Goal: Task Accomplishment & Management: Manage account settings

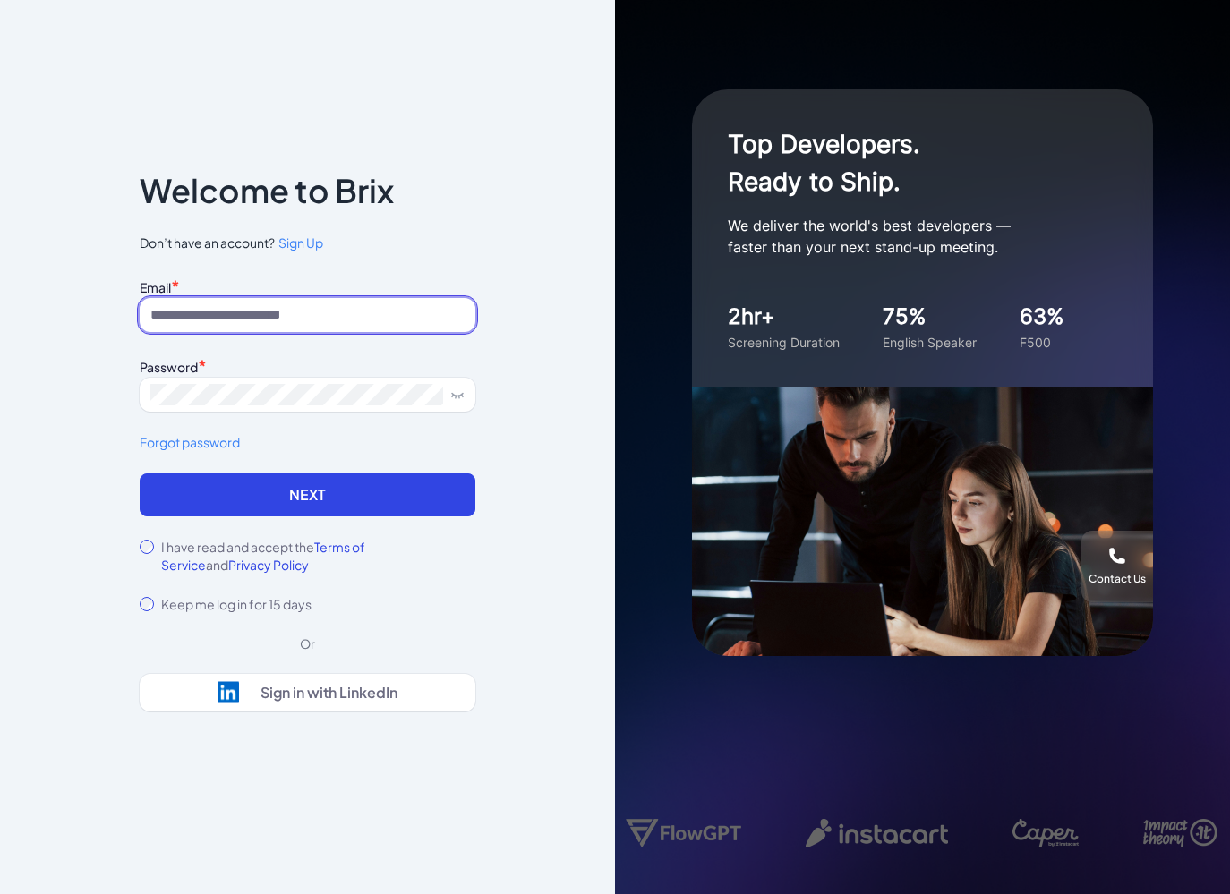
click at [334, 312] on input at bounding box center [308, 315] width 336 height 34
click at [314, 307] on input "**********" at bounding box center [308, 315] width 336 height 34
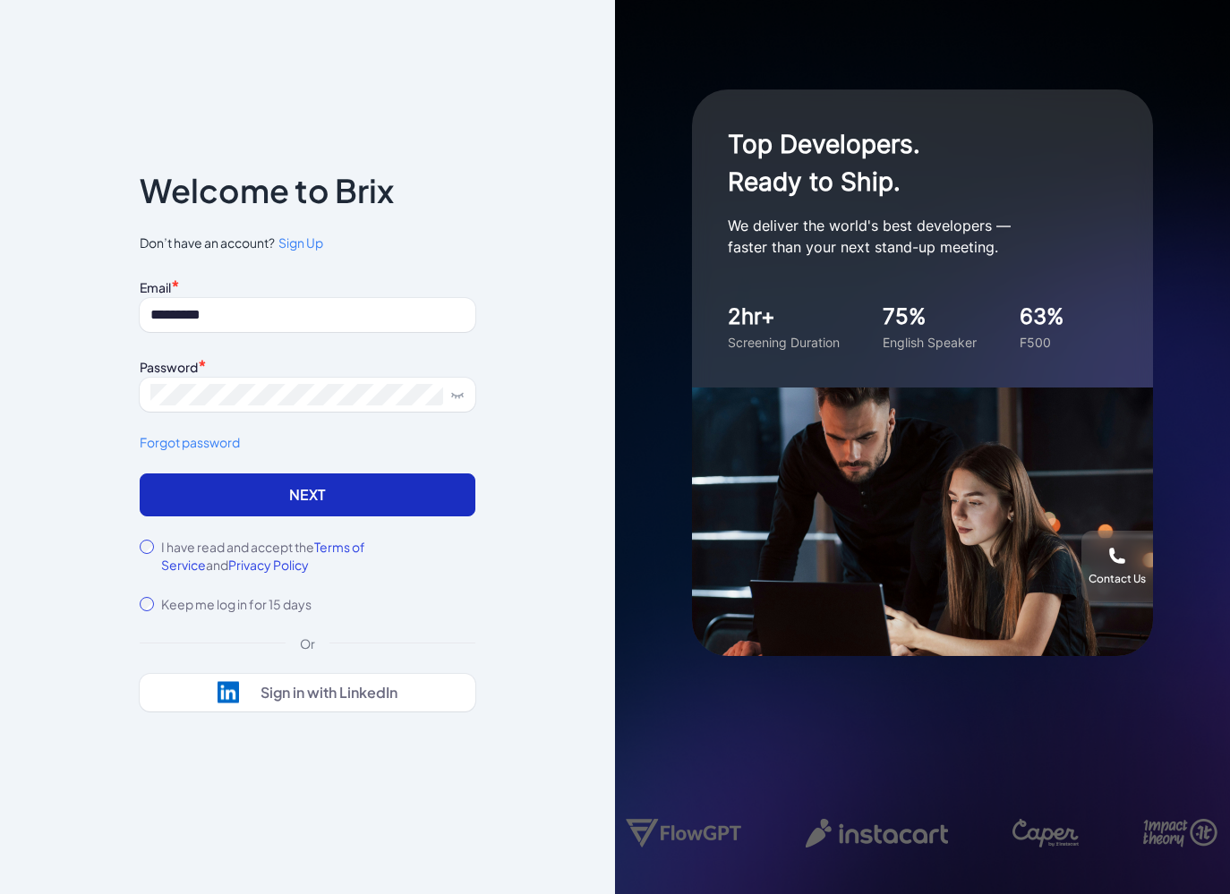
click at [396, 491] on button "Next" at bounding box center [308, 495] width 336 height 43
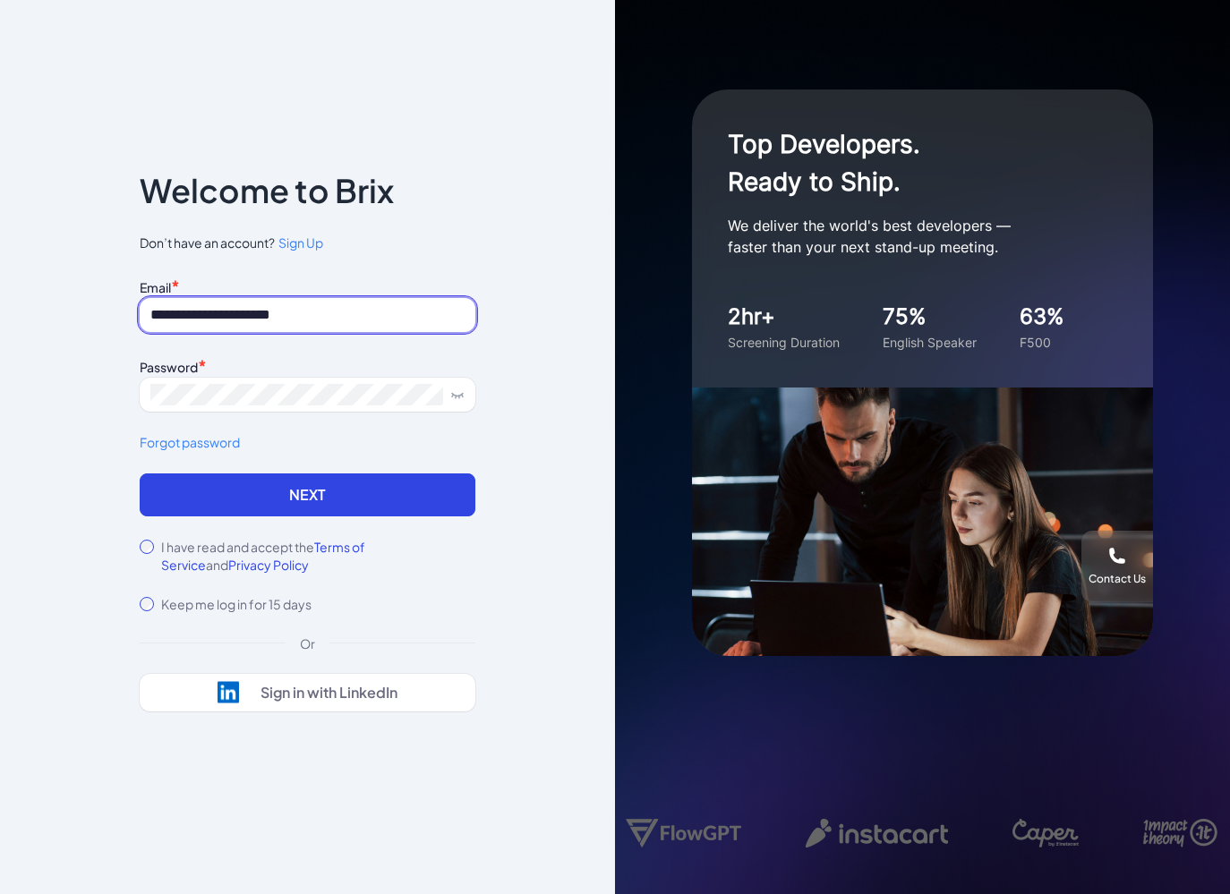
type input "**********"
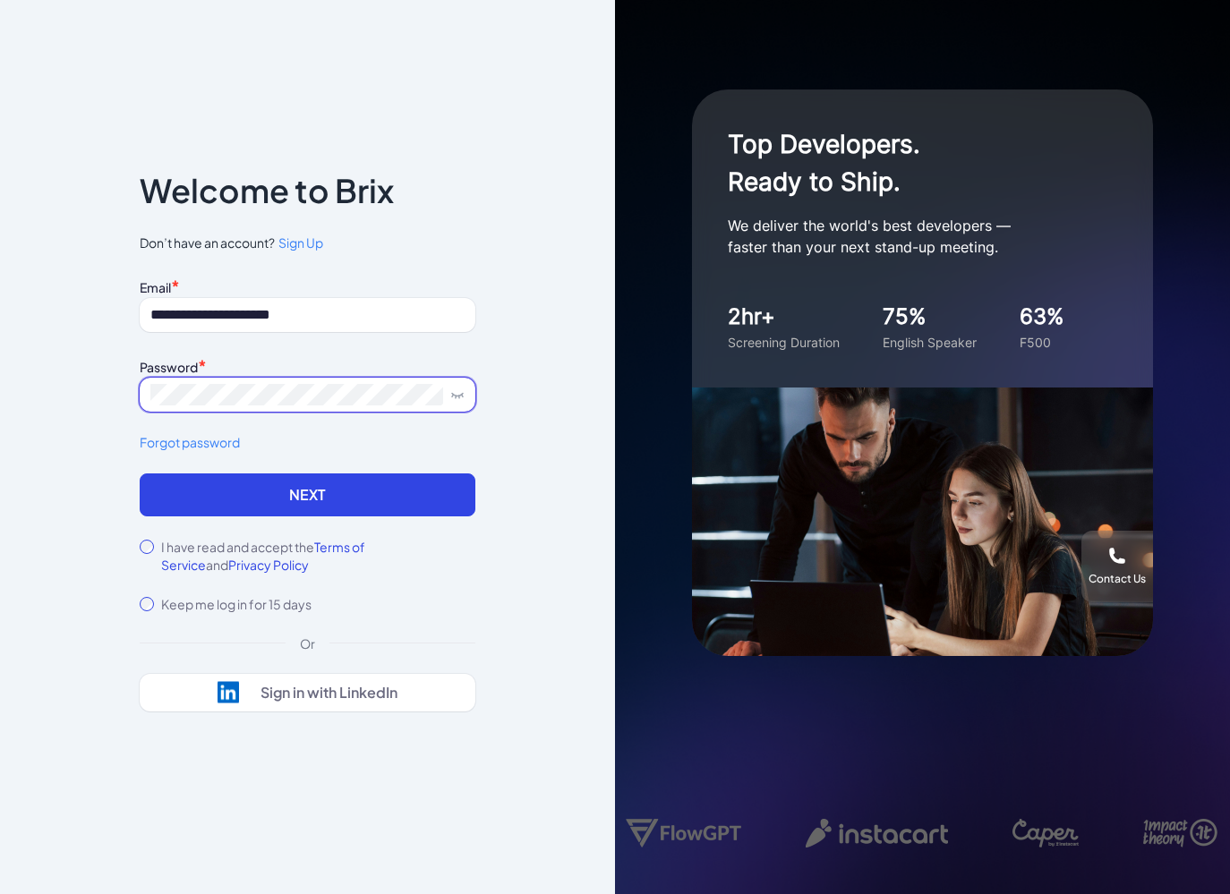
click at [140, 474] on button "Next" at bounding box center [308, 495] width 336 height 43
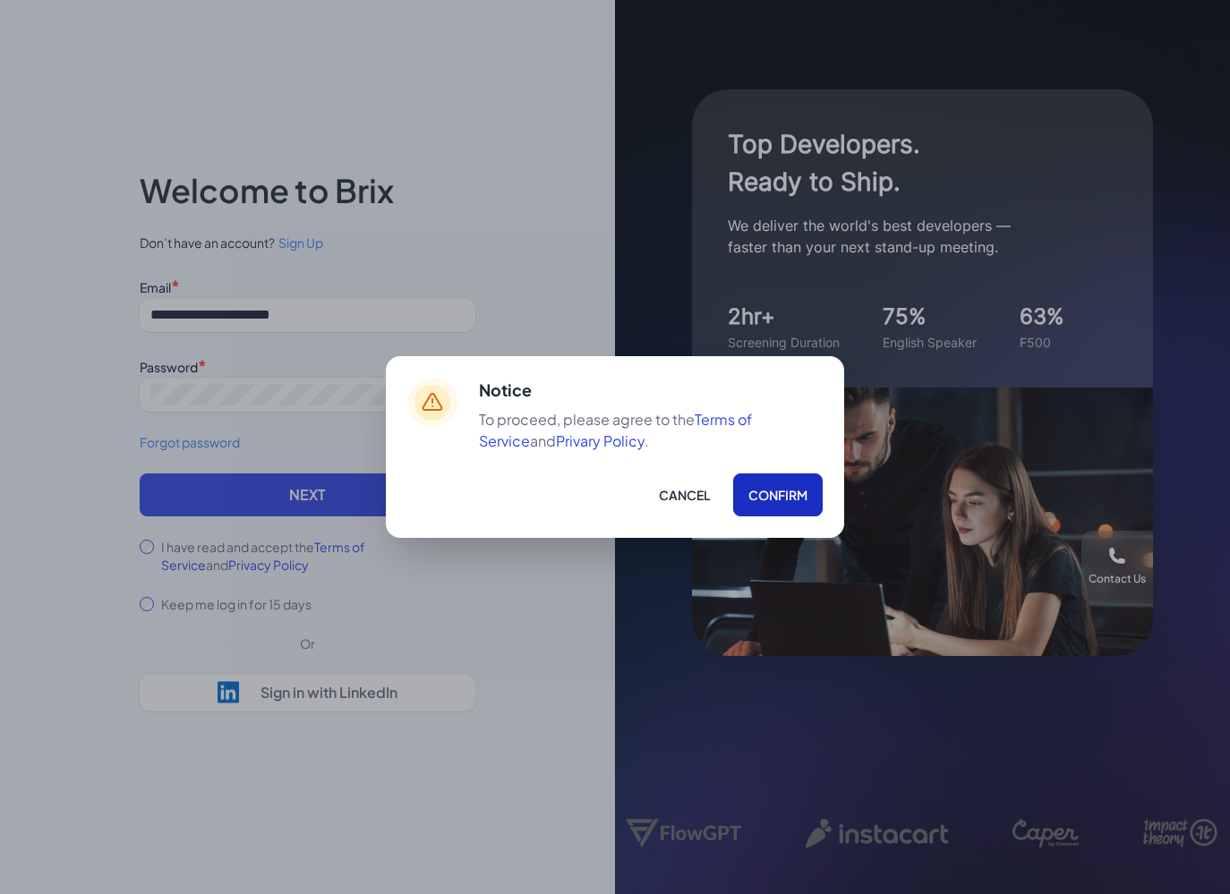
click at [776, 478] on button "Confirm" at bounding box center [778, 495] width 90 height 43
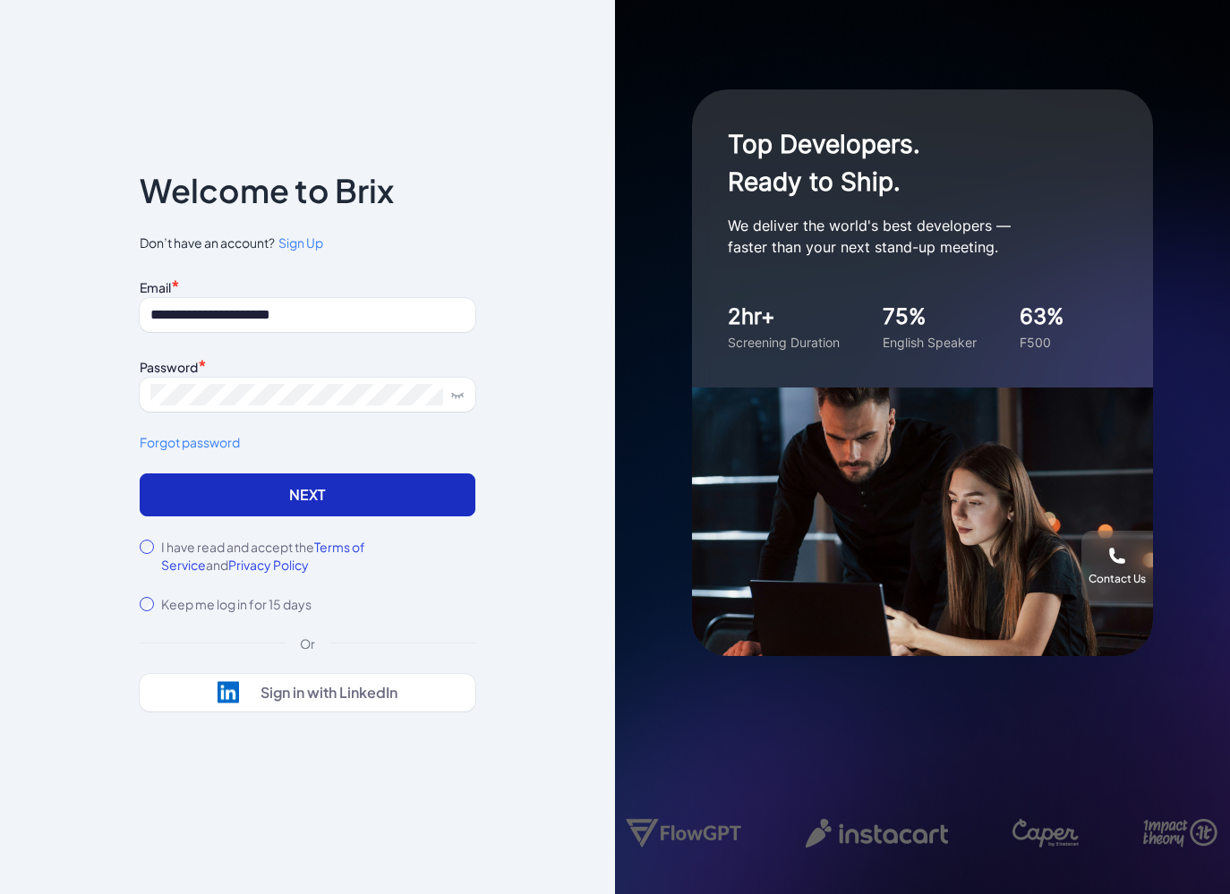
click at [299, 501] on button "Next" at bounding box center [308, 495] width 336 height 43
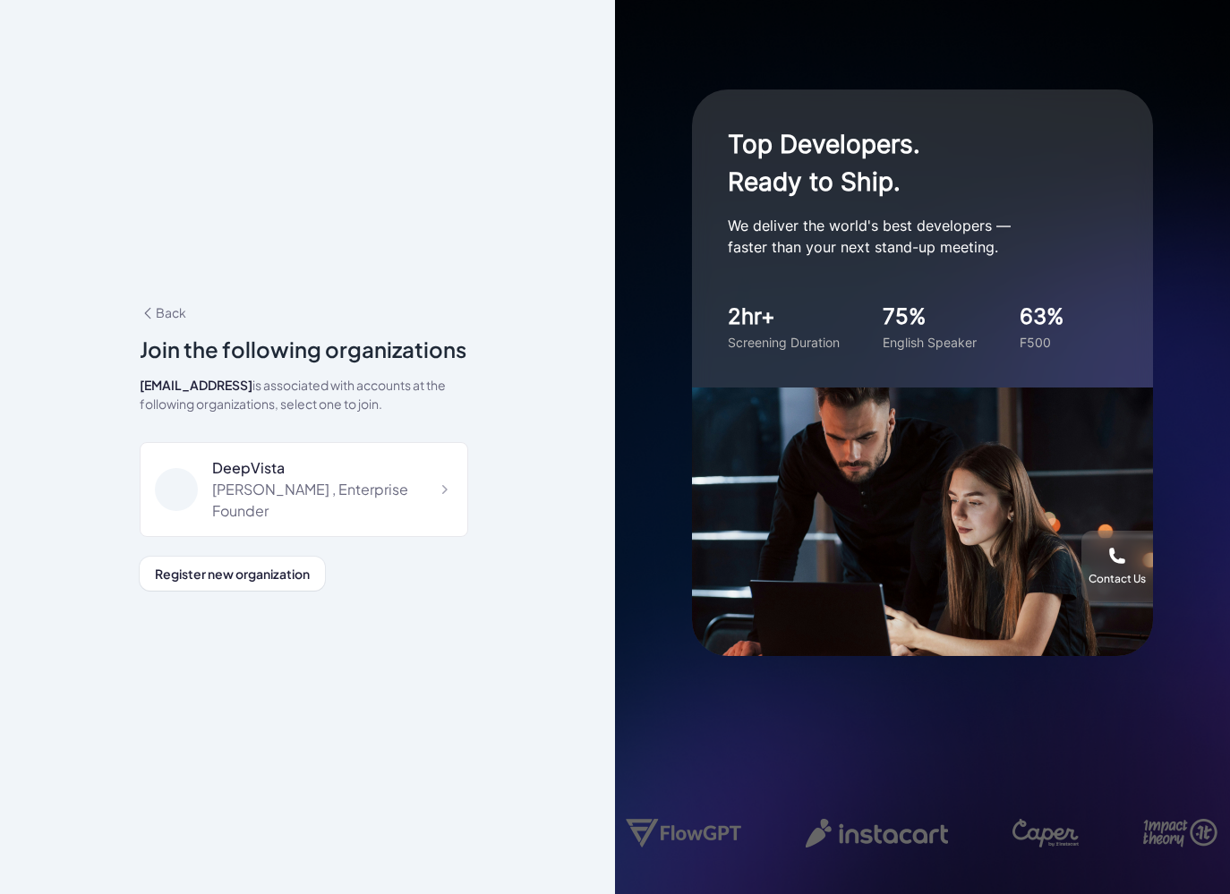
click at [299, 501] on div "Jing Conan Wang , Enterprise Founder" at bounding box center [332, 500] width 241 height 43
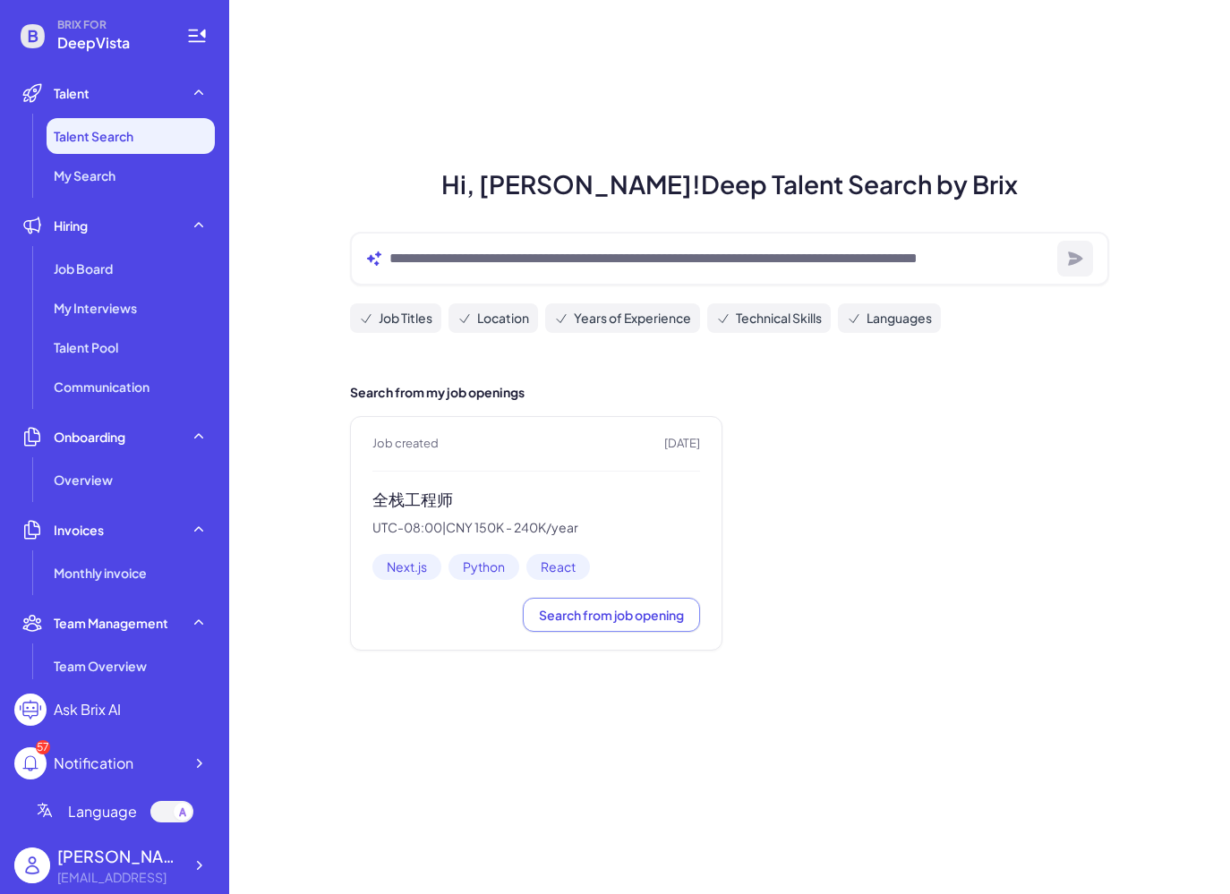
click at [424, 497] on h3 "全栈工程师" at bounding box center [536, 500] width 328 height 21
click at [96, 267] on span "Job Board" at bounding box center [83, 269] width 59 height 18
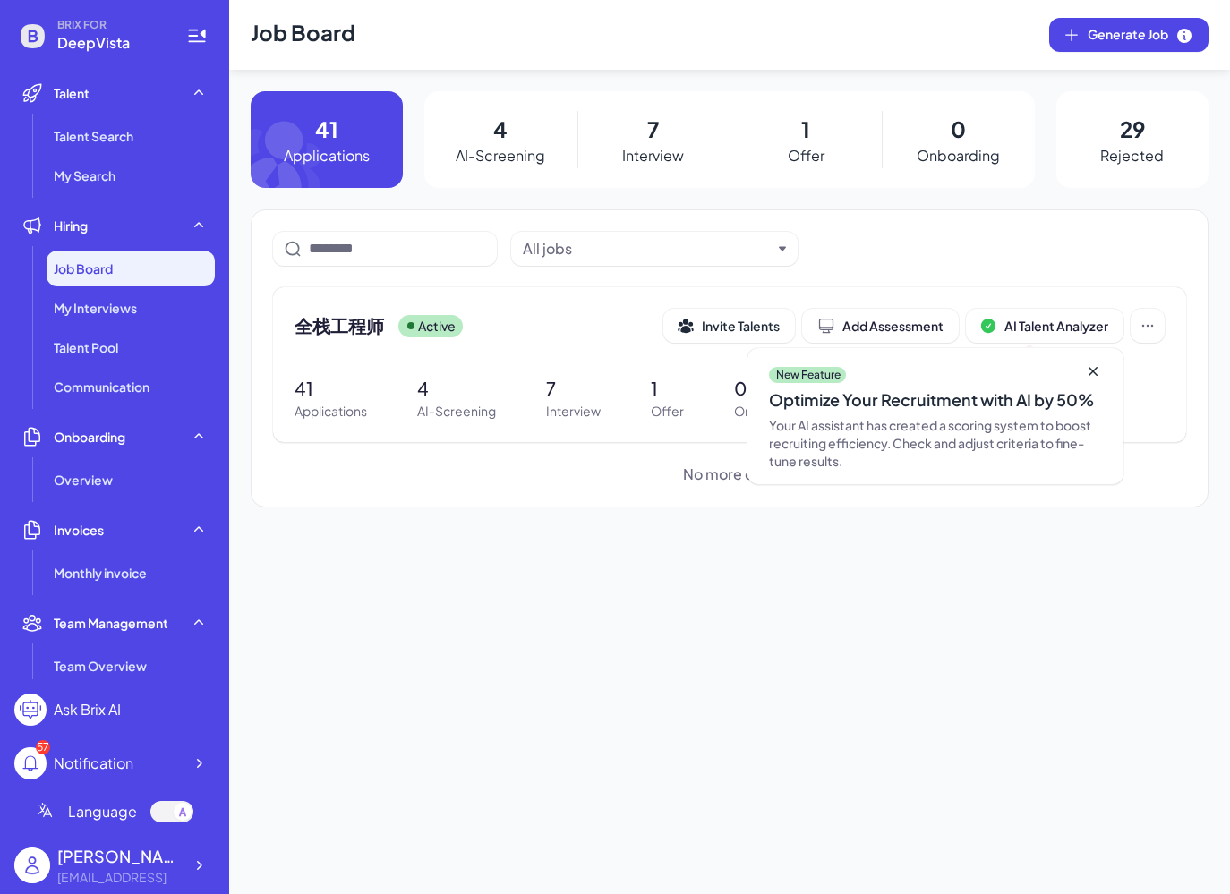
click at [625, 134] on div "7 Interview" at bounding box center [654, 139] width 152 height 97
click at [592, 356] on div "全栈工程师 Active Invite Talents Add Assessment AI Talent Analyzer New Feature Optim…" at bounding box center [729, 364] width 913 height 155
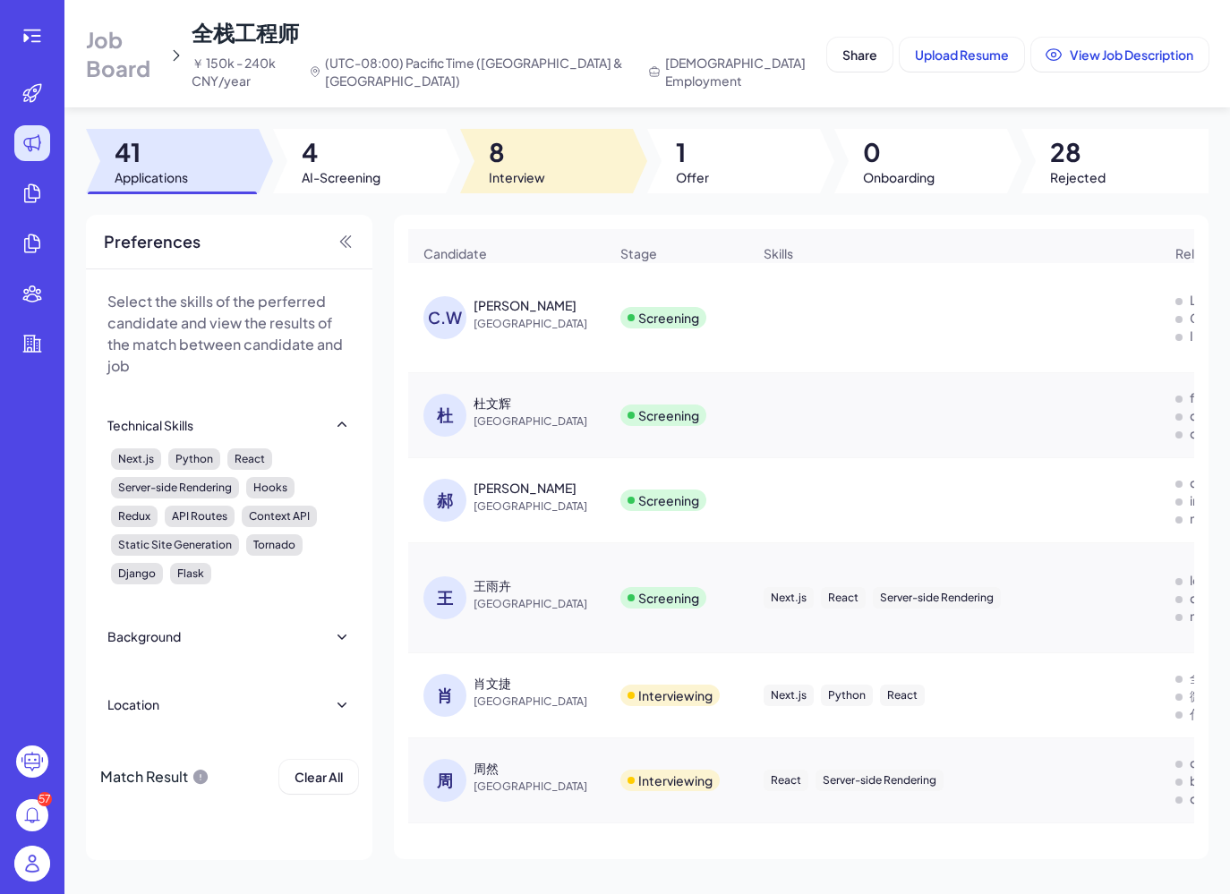
click at [548, 173] on div at bounding box center [546, 161] width 173 height 64
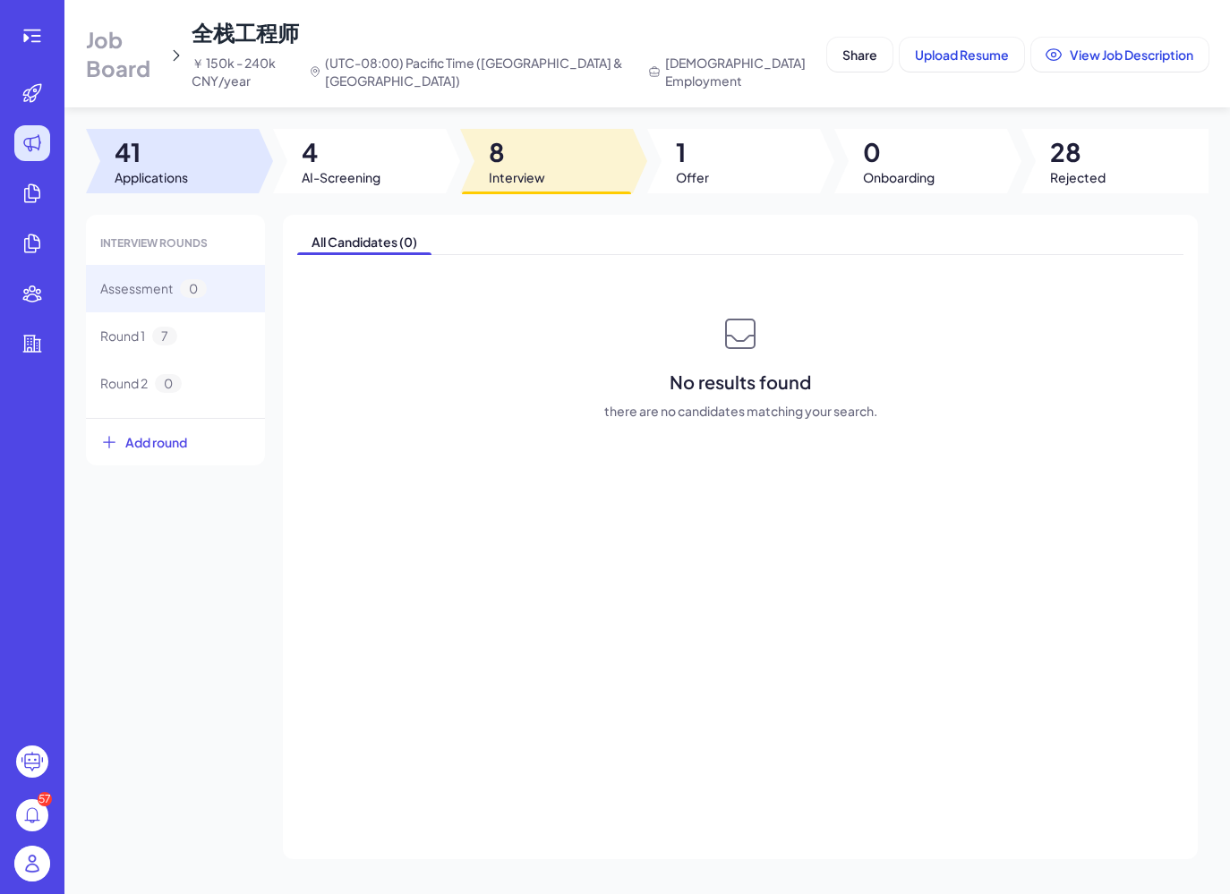
click at [153, 156] on span "41" at bounding box center [151, 152] width 73 height 32
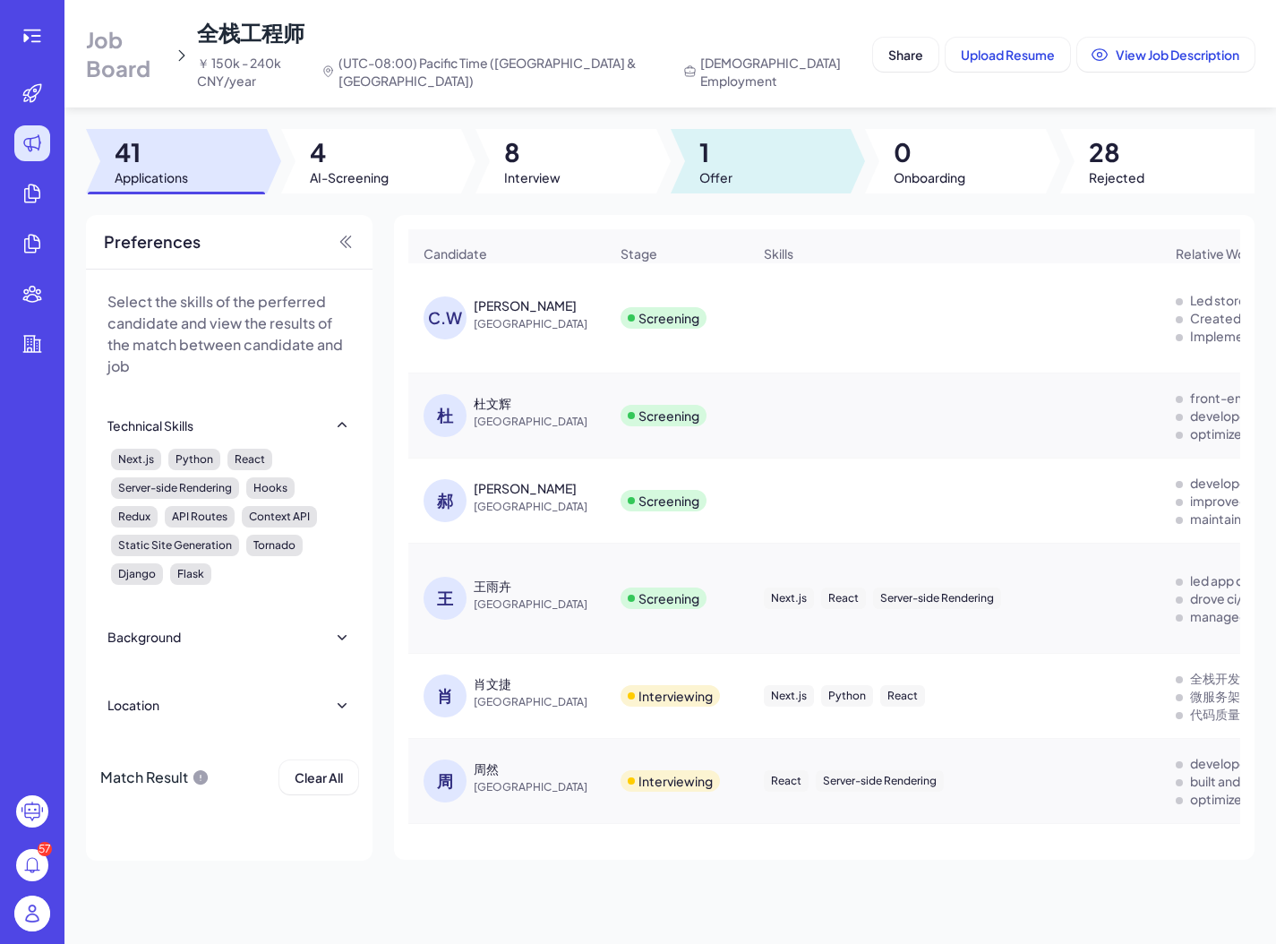
click at [741, 132] on div at bounding box center [761, 161] width 181 height 64
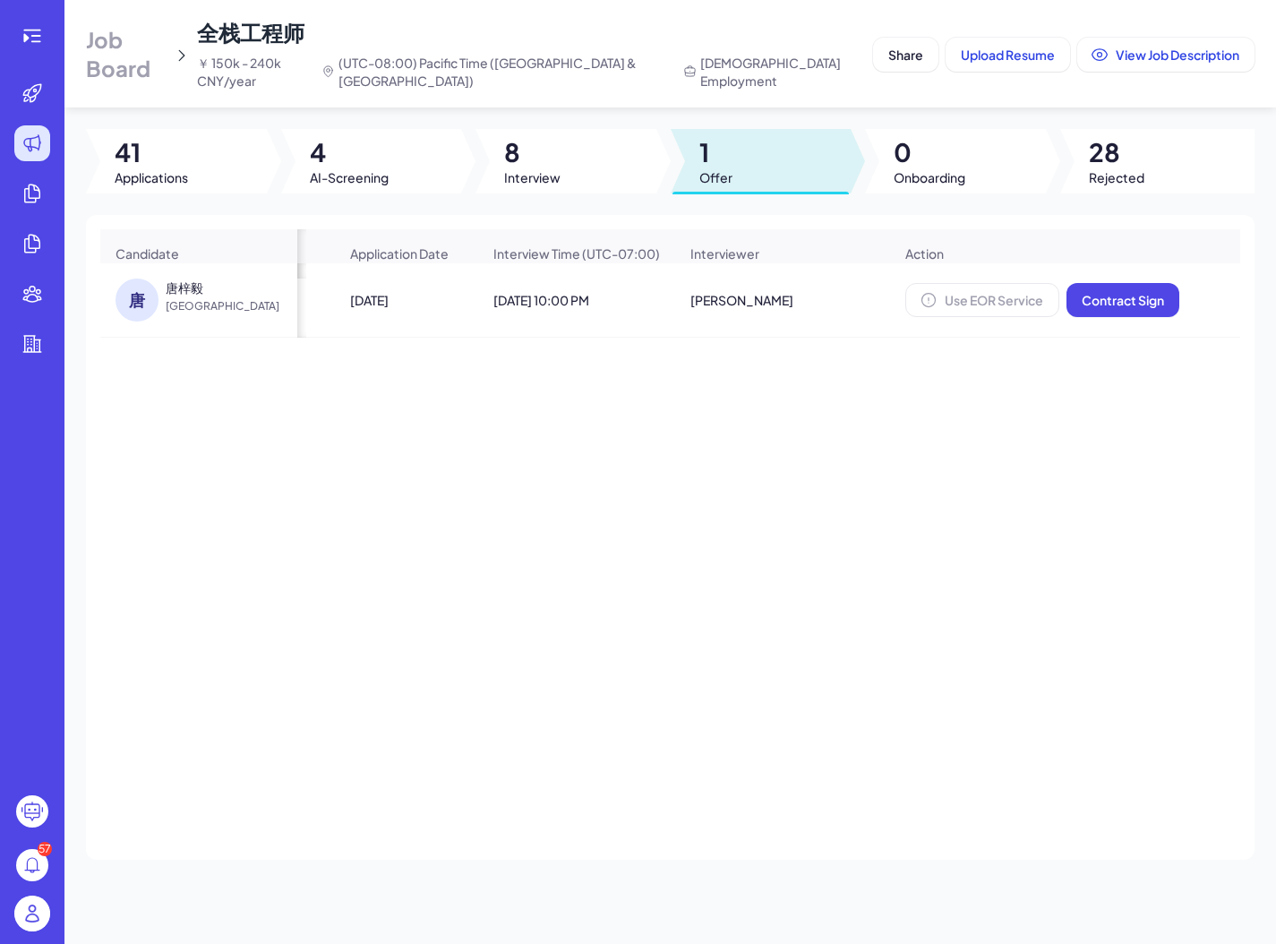
scroll to position [0, 329]
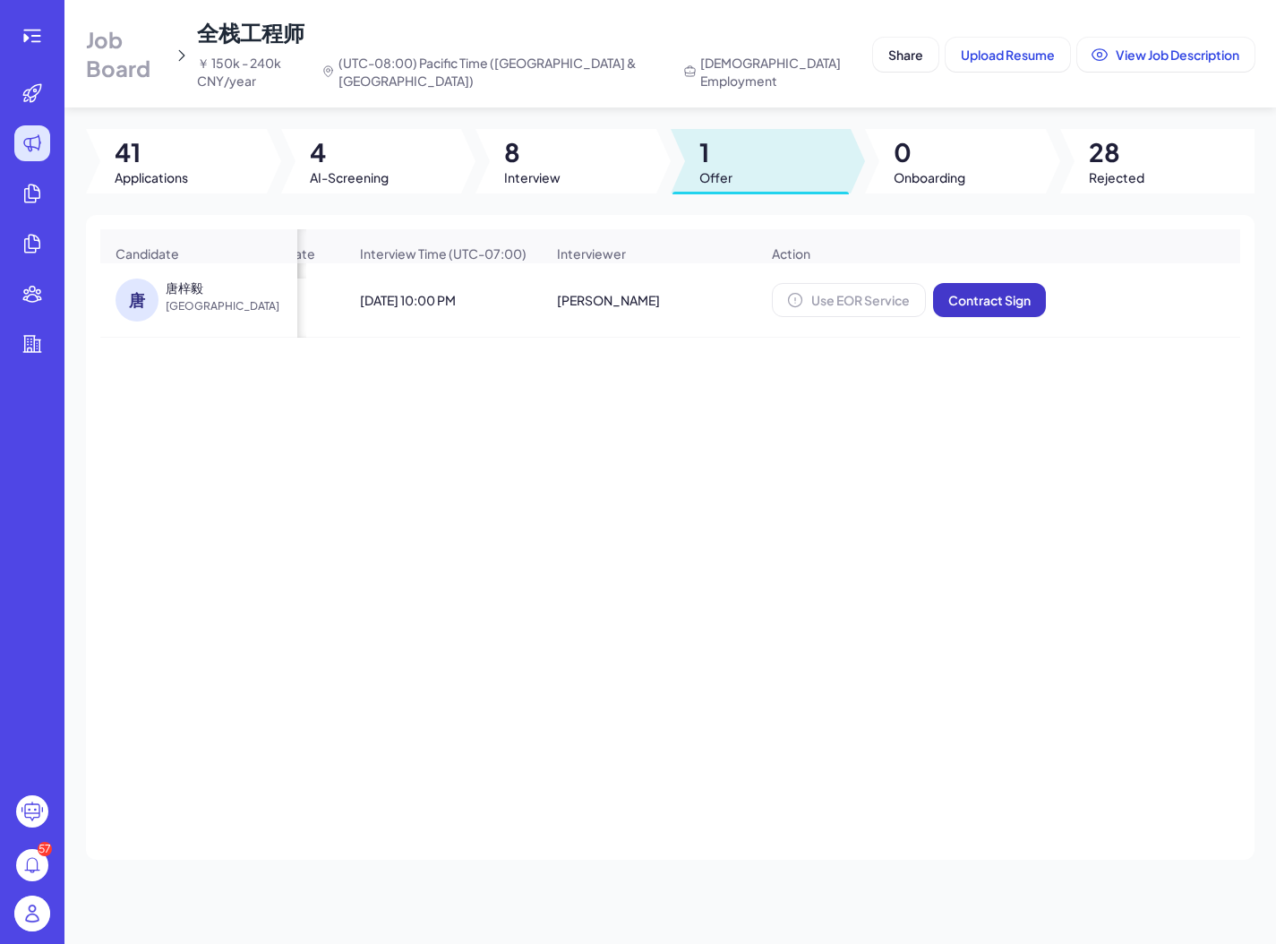
click at [1015, 295] on button "Contract Sign" at bounding box center [989, 300] width 113 height 34
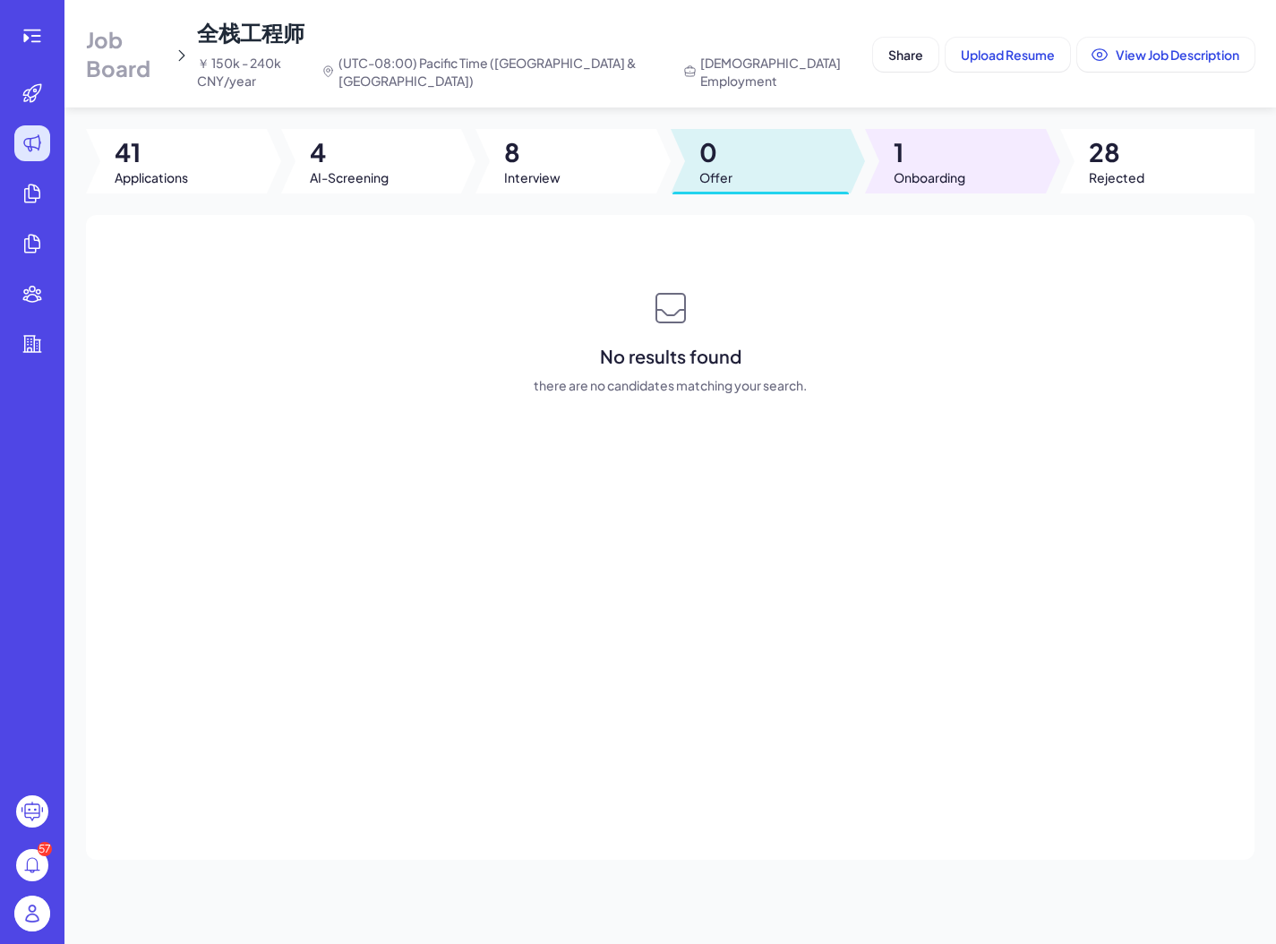
click at [955, 141] on span "1" at bounding box center [930, 152] width 72 height 32
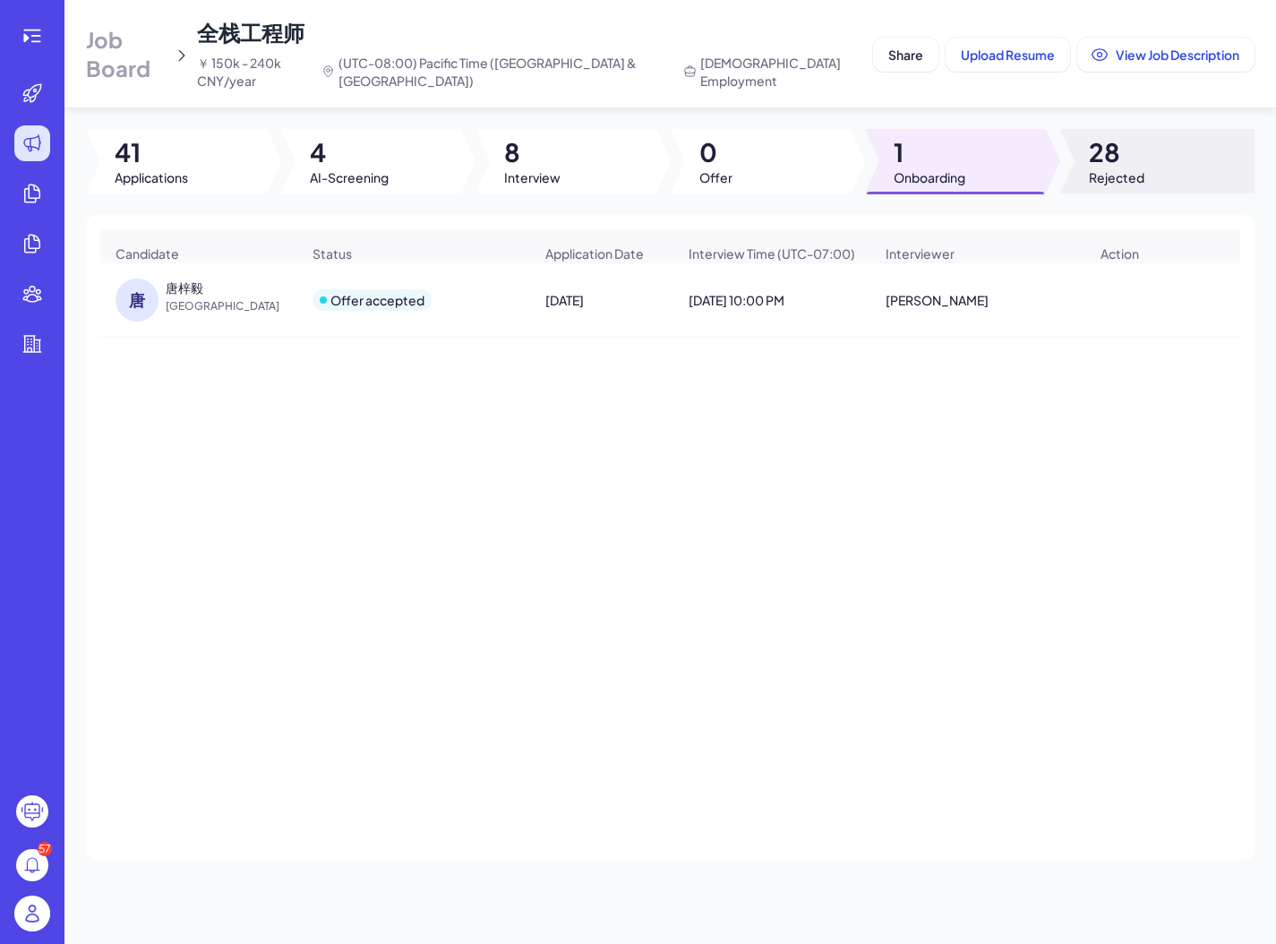
click at [1125, 147] on span "28" at bounding box center [1117, 152] width 56 height 32
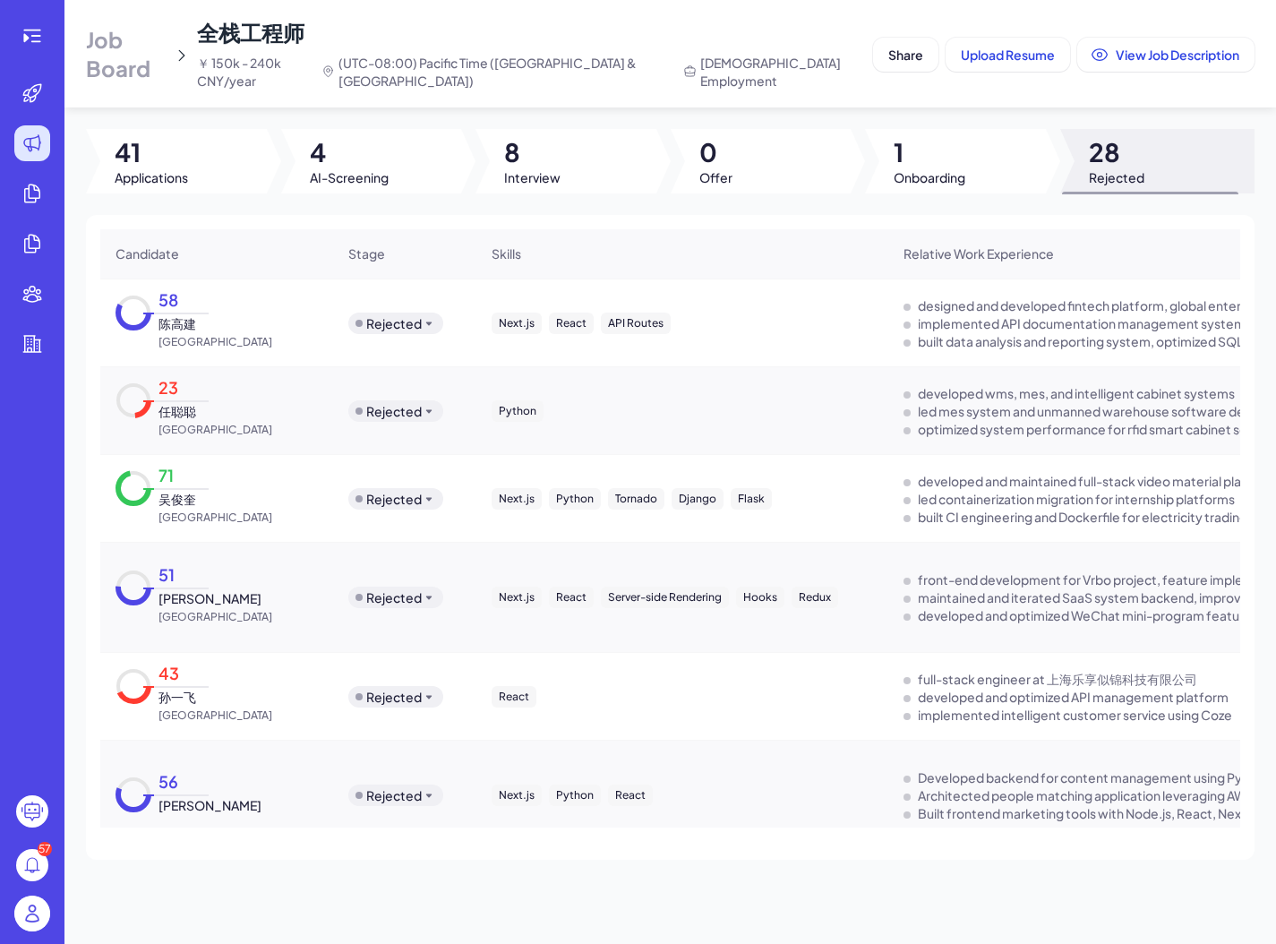
scroll to position [0, 0]
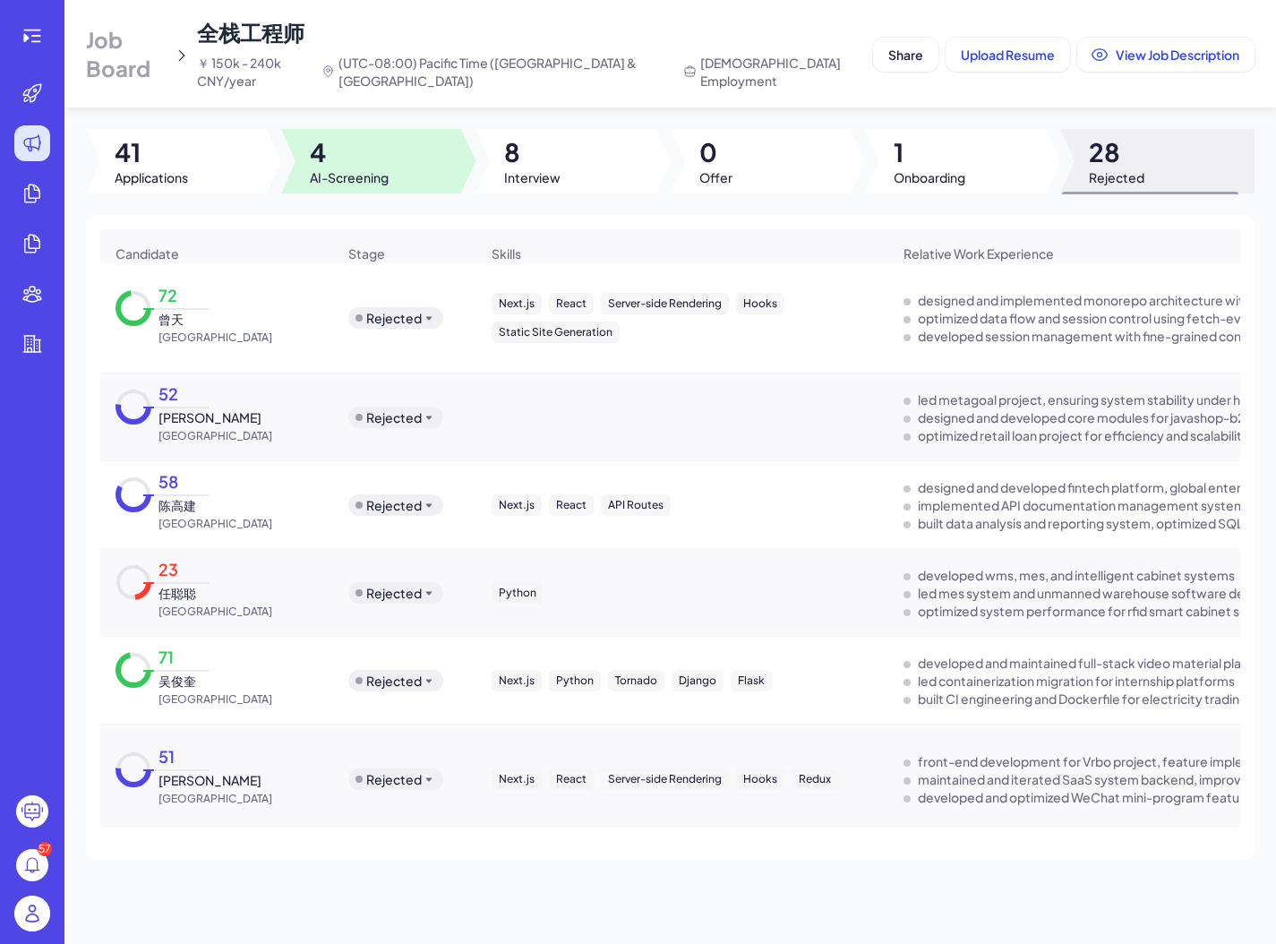
click at [298, 166] on div at bounding box center [371, 161] width 181 height 64
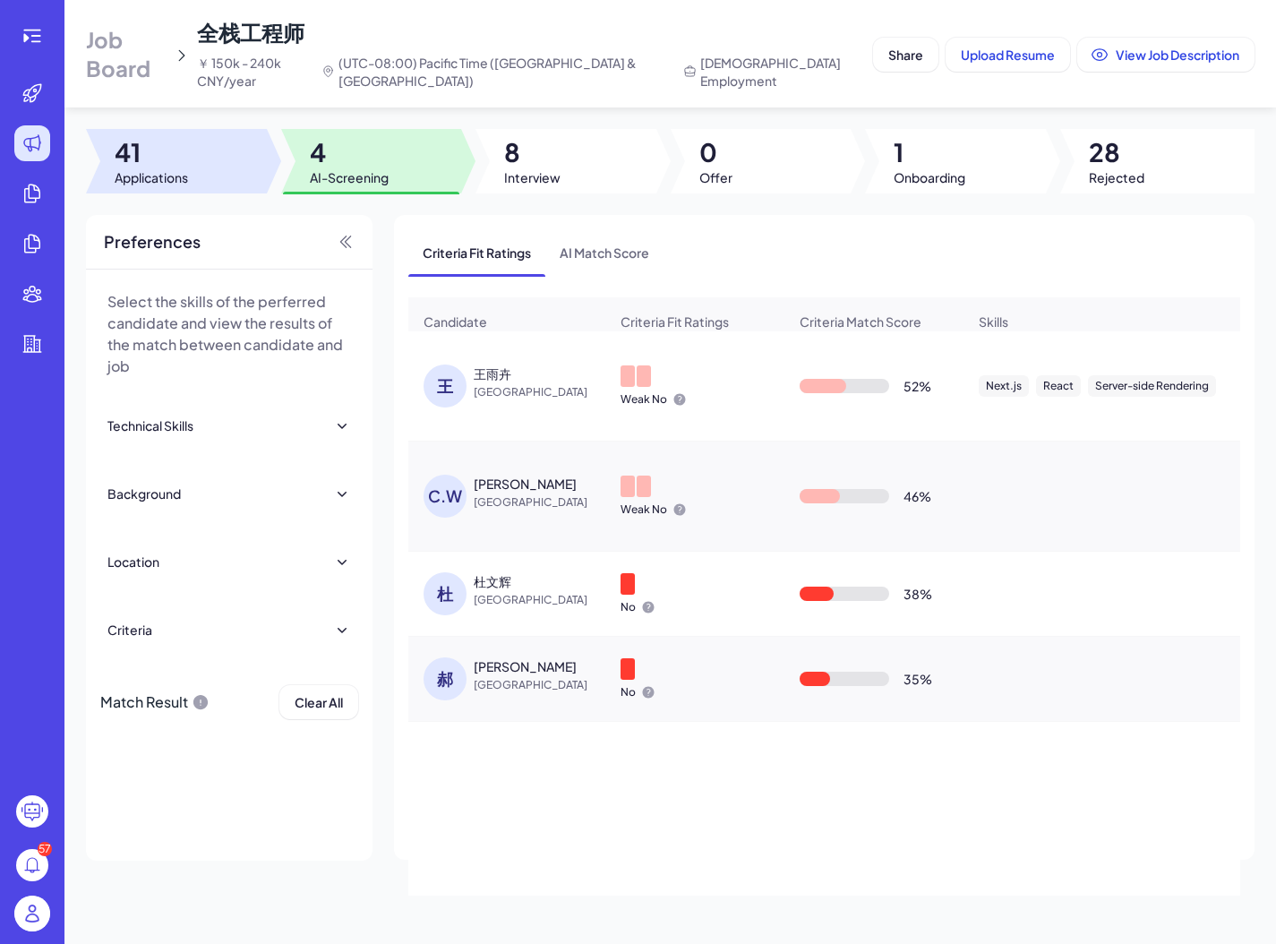
click at [191, 141] on div at bounding box center [176, 161] width 181 height 64
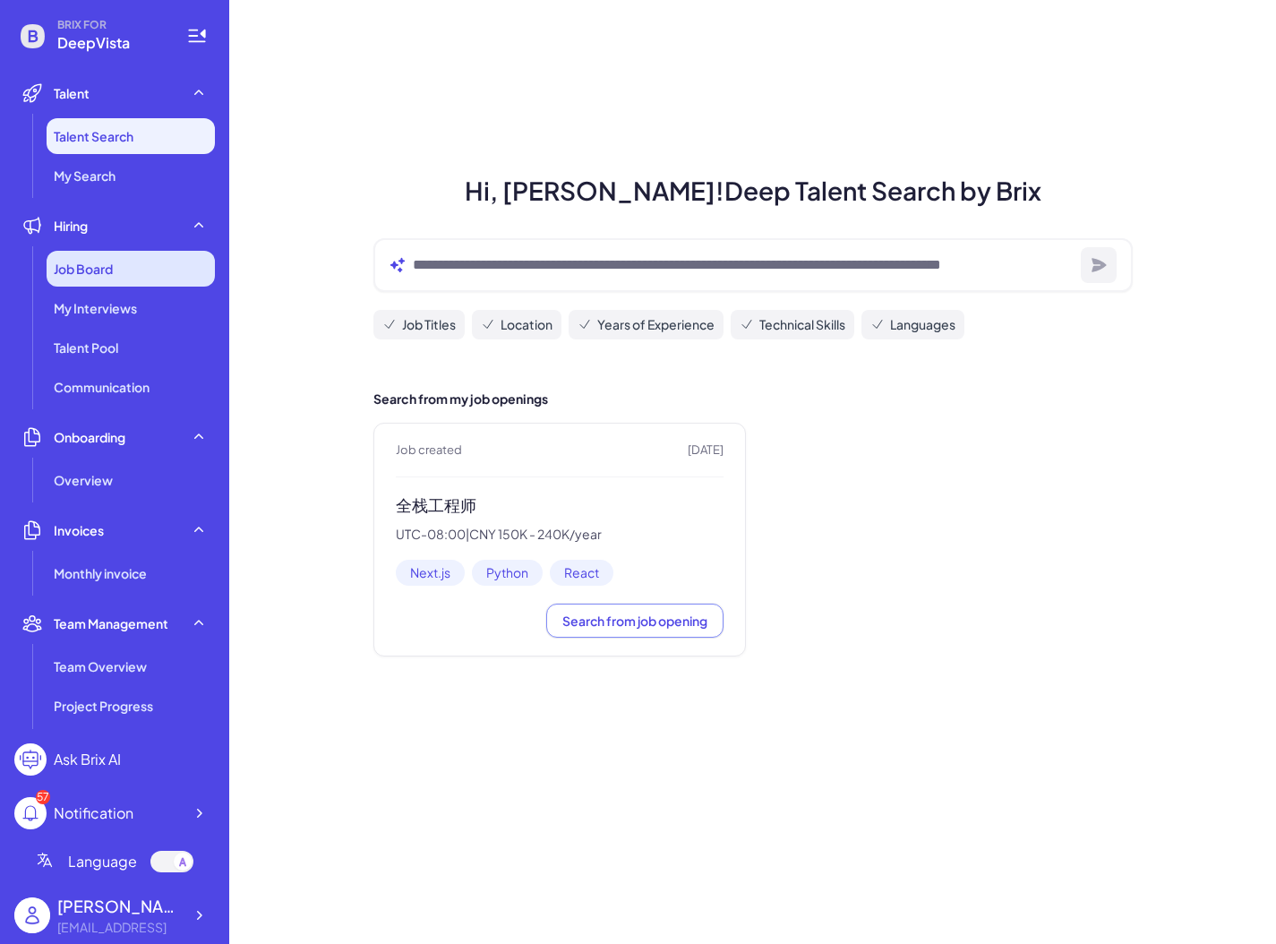
click at [141, 260] on div "Job Board" at bounding box center [131, 269] width 168 height 36
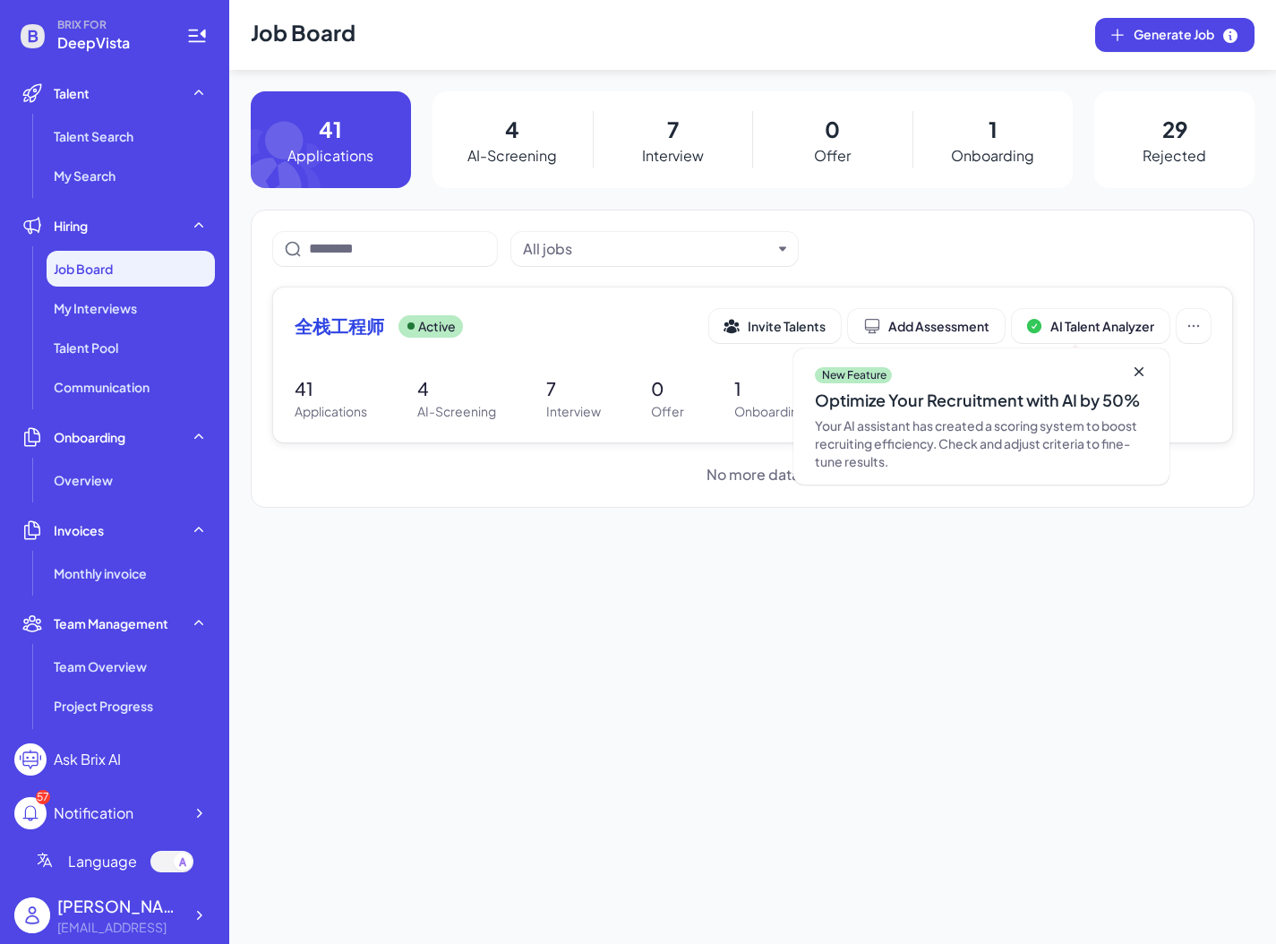
click at [354, 329] on span "全栈工程师" at bounding box center [340, 325] width 90 height 25
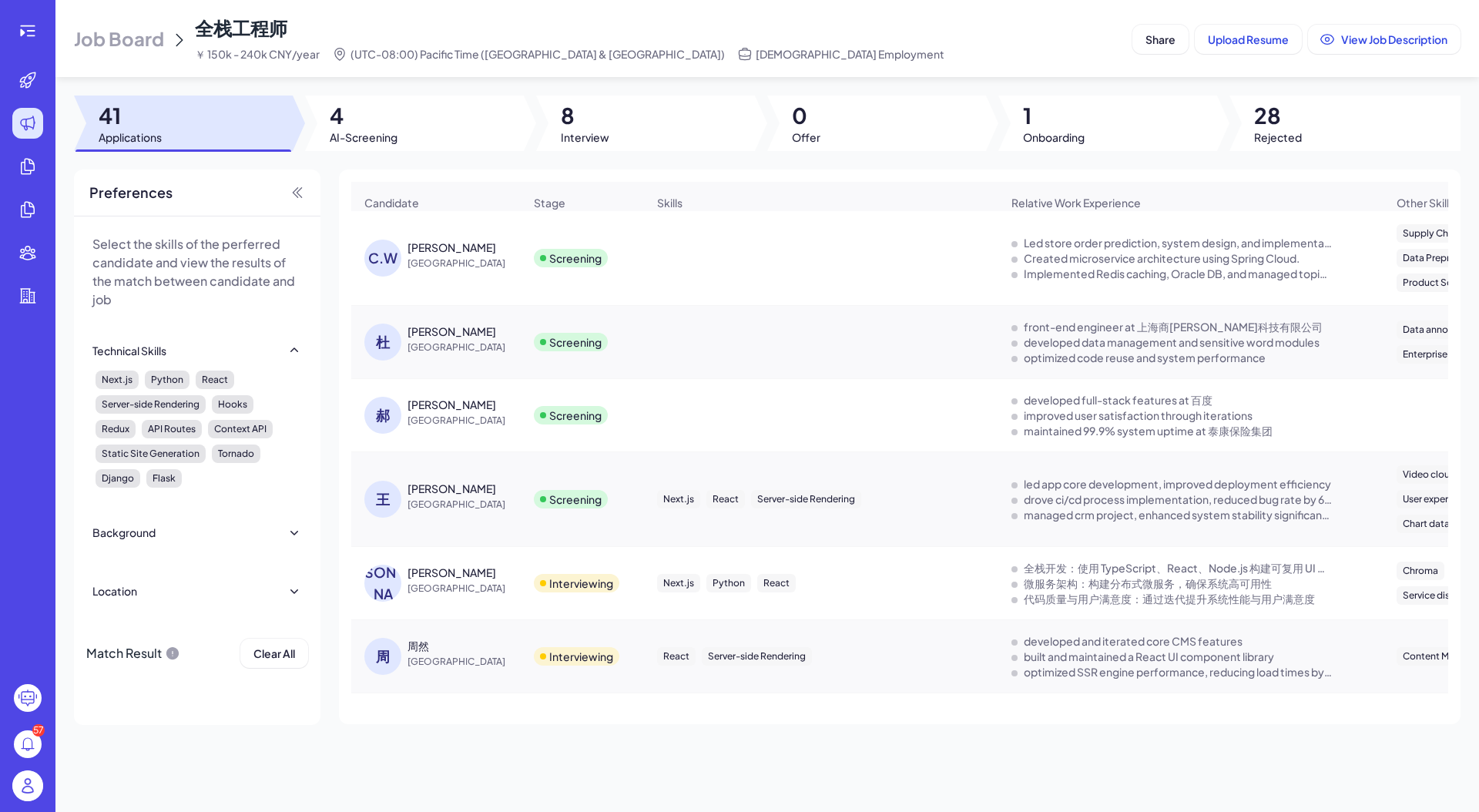
click at [556, 261] on div "Screening" at bounding box center [575, 258] width 52 height 15
click at [466, 247] on div "[PERSON_NAME]" at bounding box center [452, 247] width 89 height 15
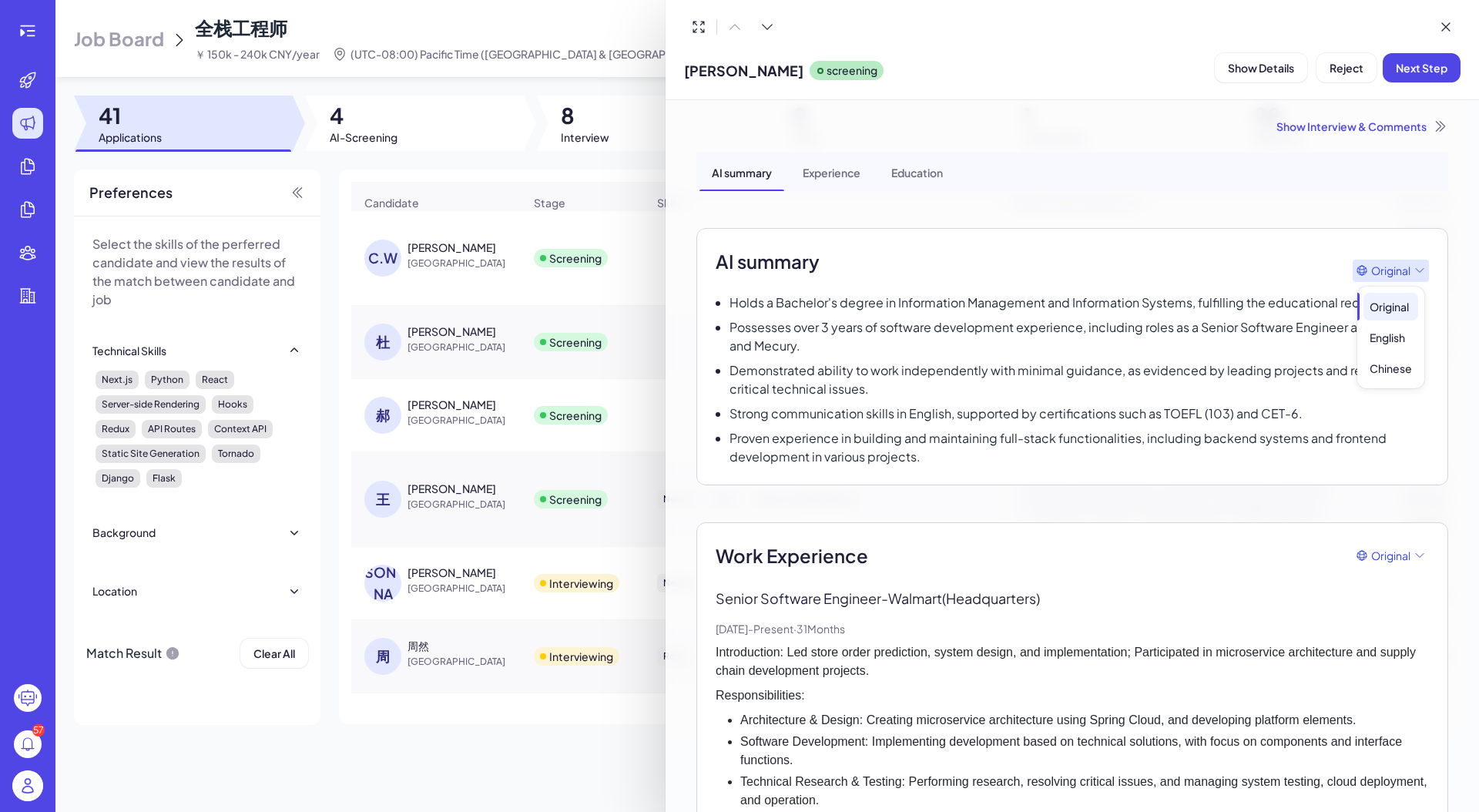
click at [1097, 262] on span "Original" at bounding box center [1391, 270] width 40 height 16
click at [1097, 360] on div "Chinese" at bounding box center [1391, 368] width 55 height 28
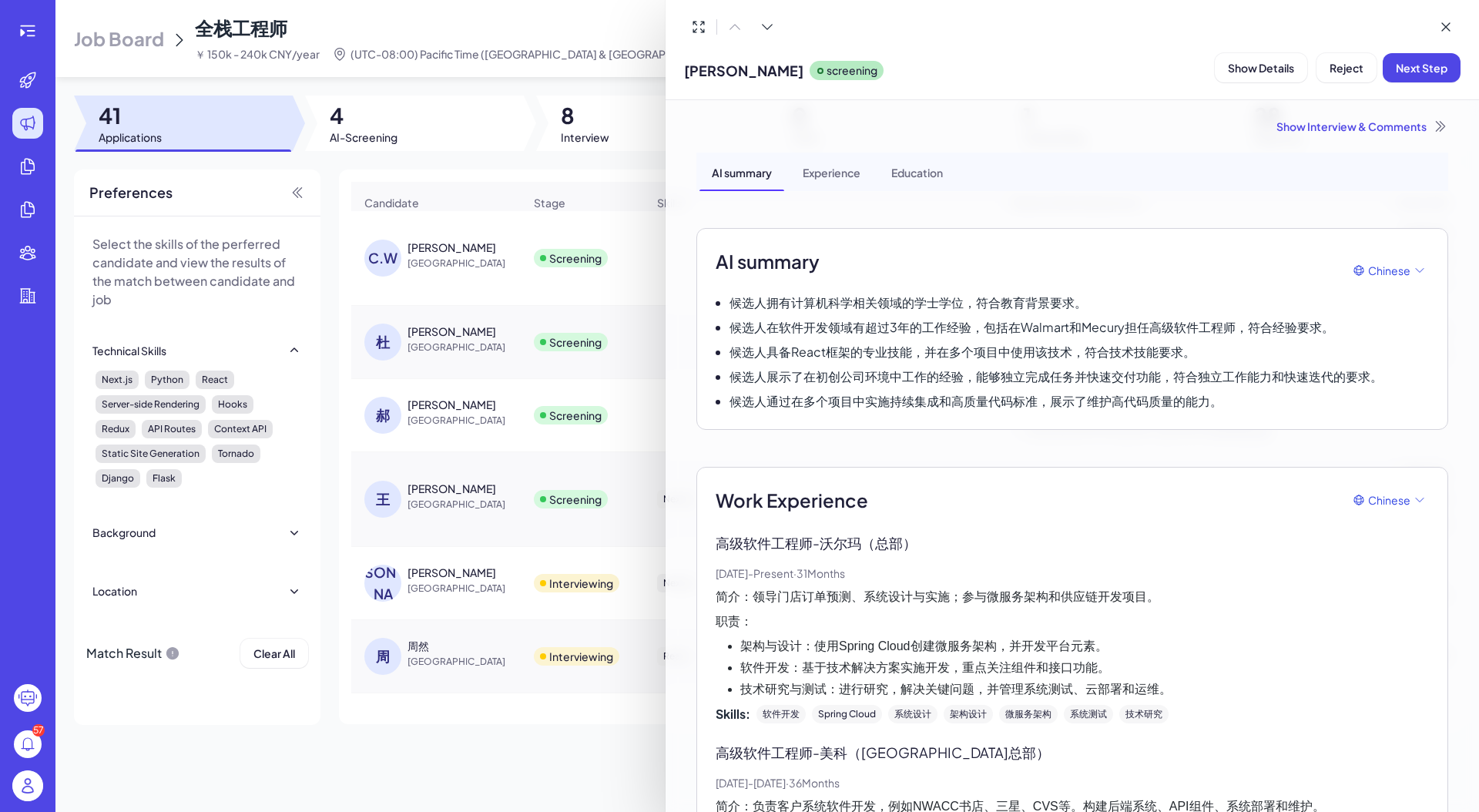
click at [1097, 70] on span "Reject" at bounding box center [1346, 68] width 34 height 14
click at [1097, 168] on span "Ok" at bounding box center [1432, 167] width 15 height 14
click at [595, 120] on div at bounding box center [739, 406] width 1479 height 812
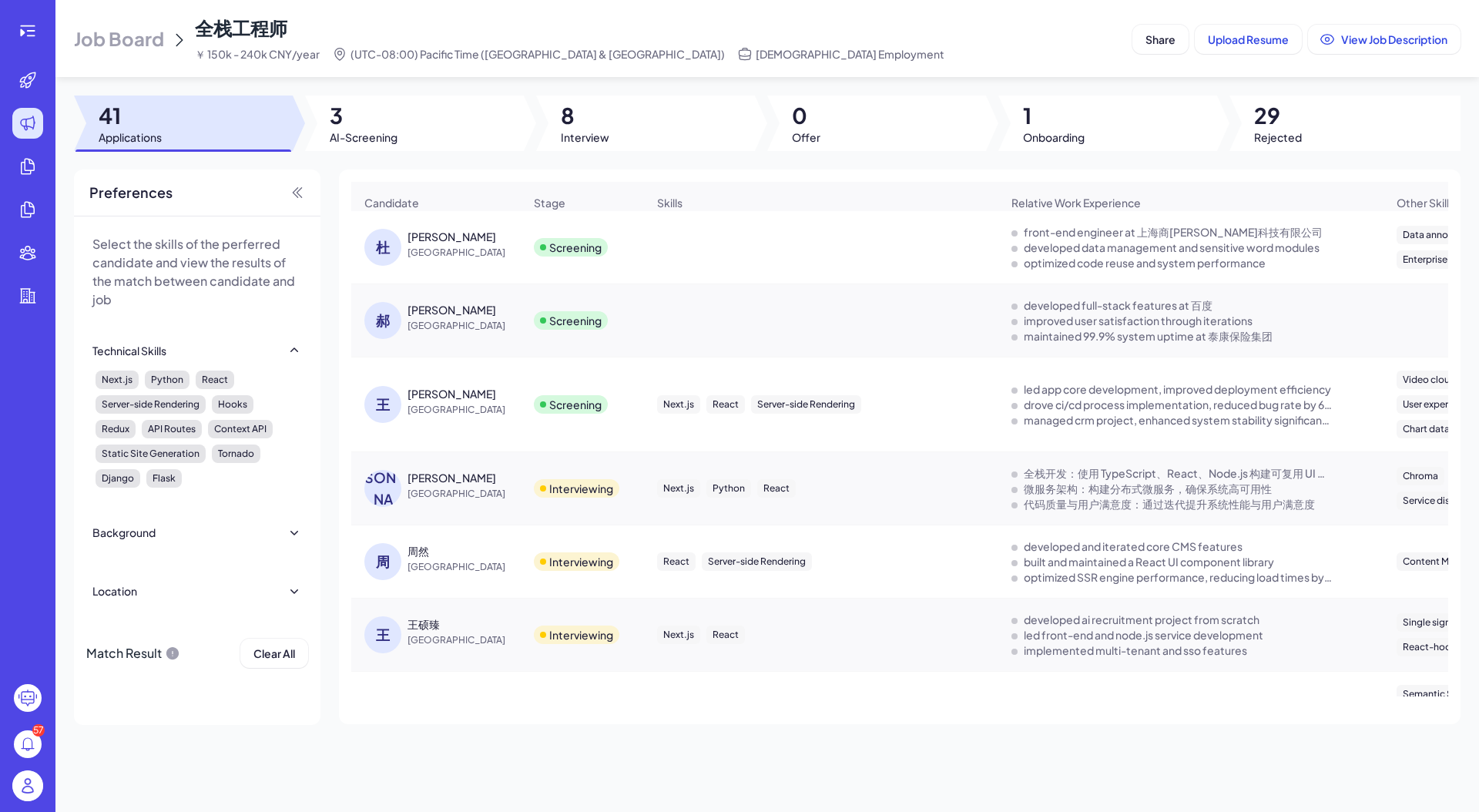
click at [422, 257] on span "[GEOGRAPHIC_DATA]" at bounding box center [465, 253] width 115 height 15
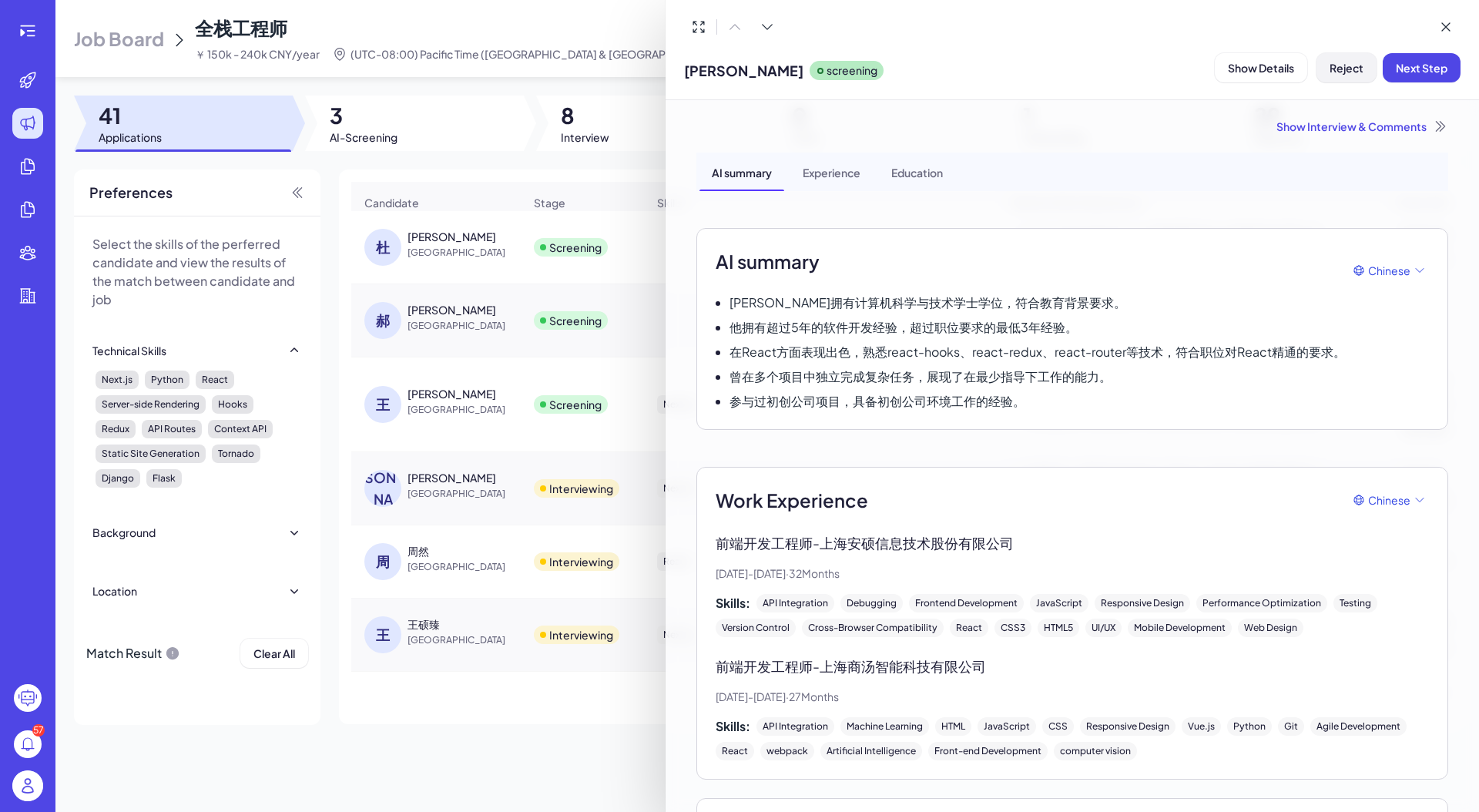
click at [1097, 71] on span "Reject" at bounding box center [1346, 68] width 34 height 14
click at [1097, 164] on span "Ok" at bounding box center [1432, 167] width 15 height 14
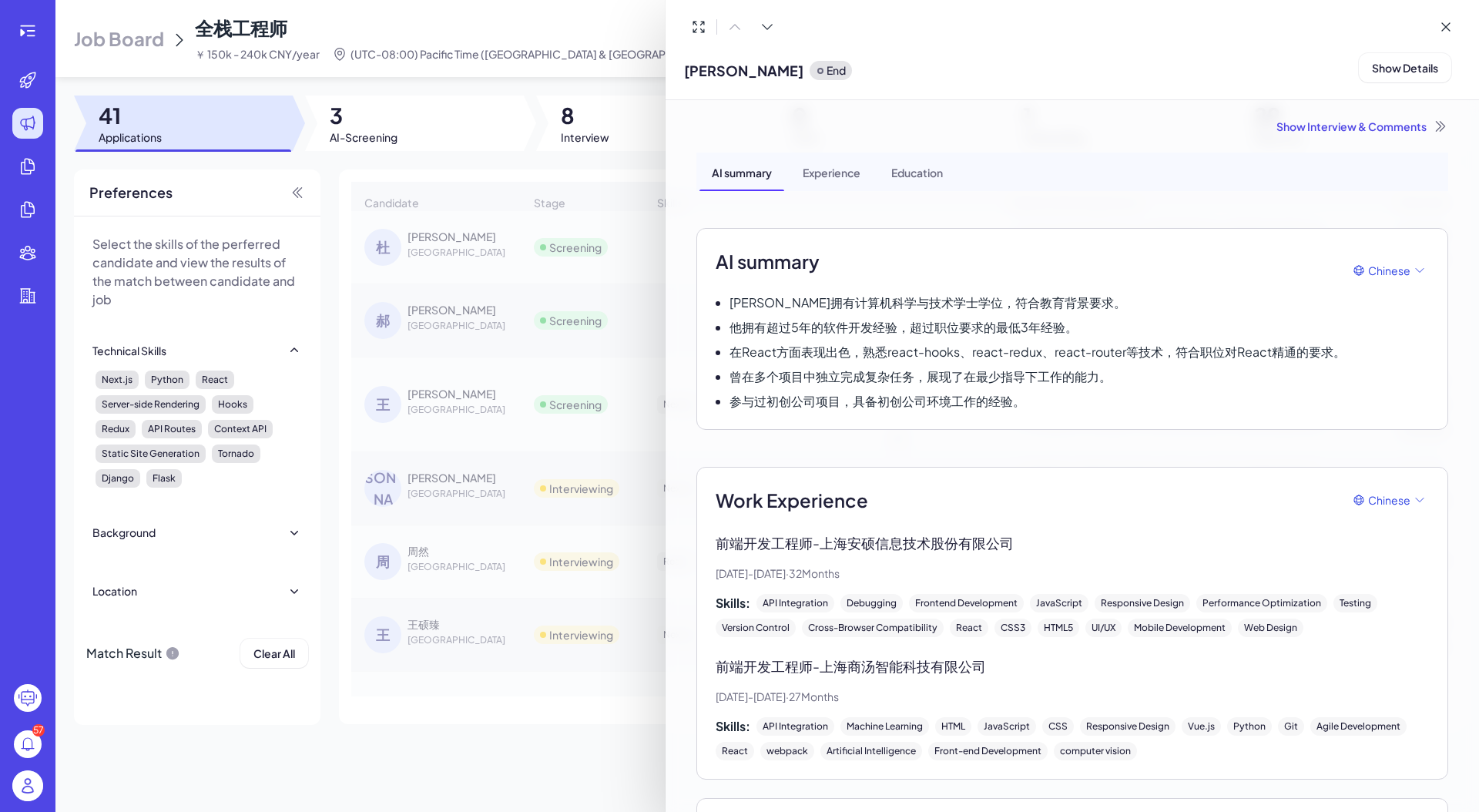
click at [536, 232] on div at bounding box center [739, 406] width 1479 height 812
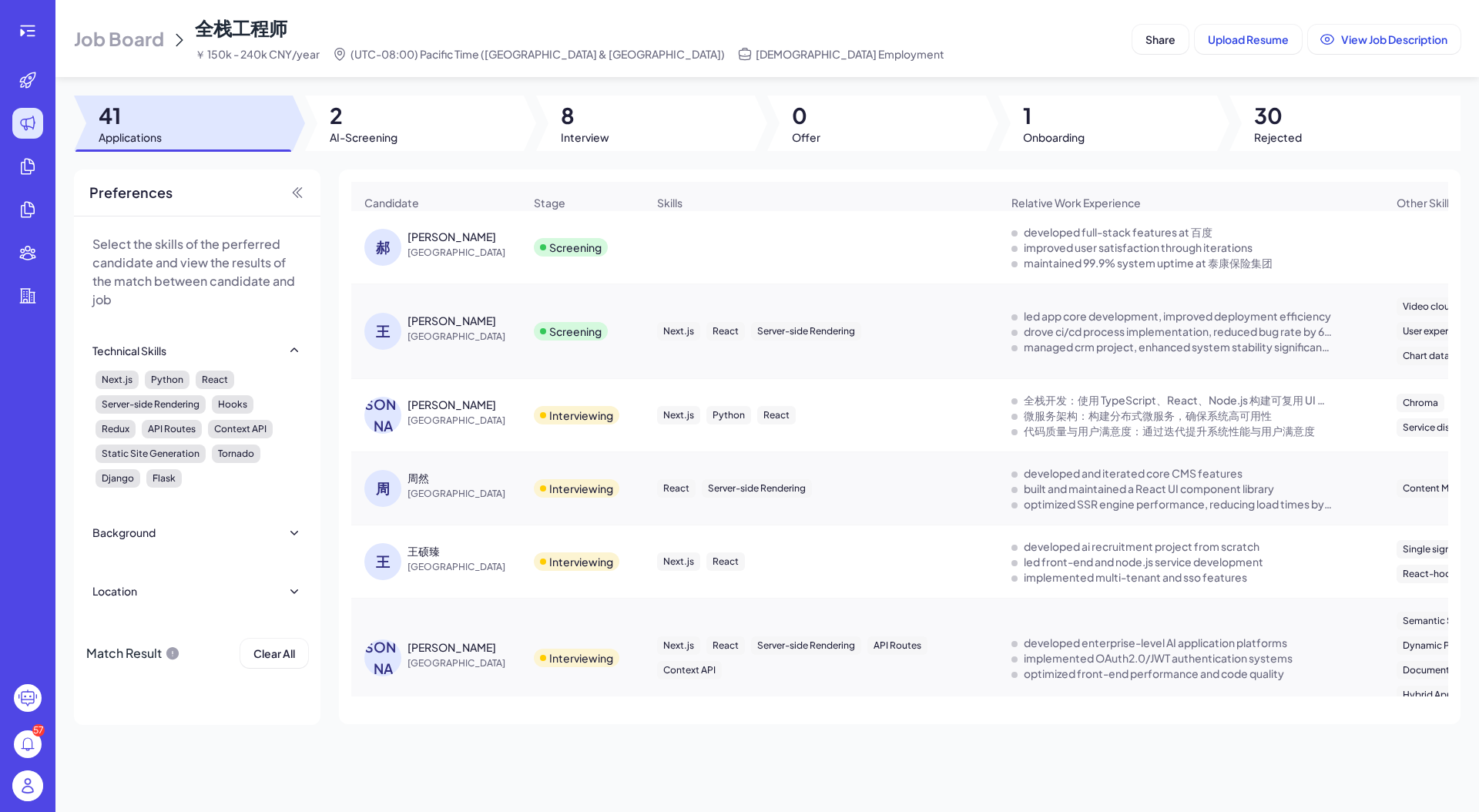
click at [419, 243] on div "[PERSON_NAME]" at bounding box center [452, 237] width 89 height 15
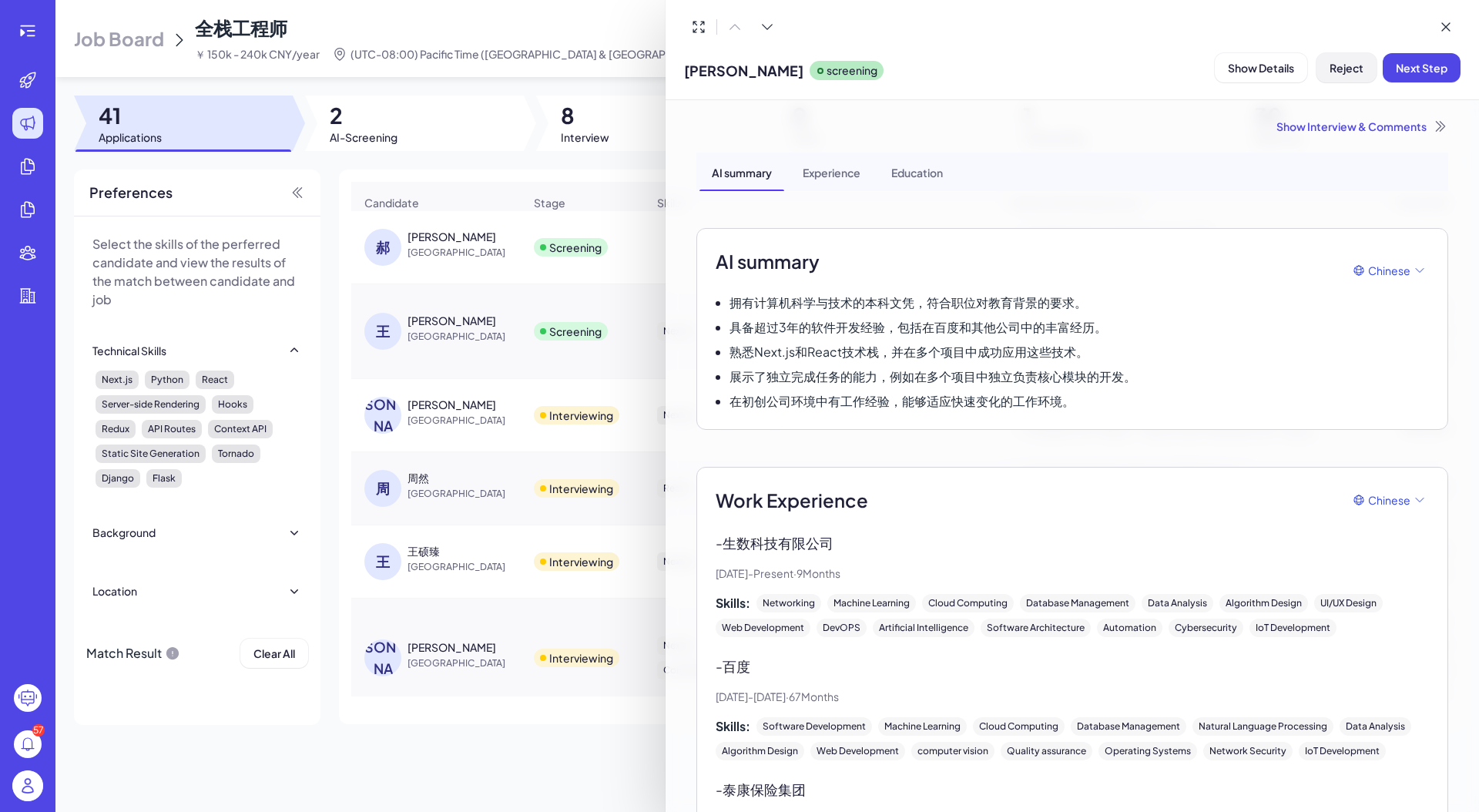
click at [1097, 64] on span "Reject" at bounding box center [1346, 68] width 34 height 14
click at [1097, 166] on span "Ok" at bounding box center [1432, 167] width 15 height 14
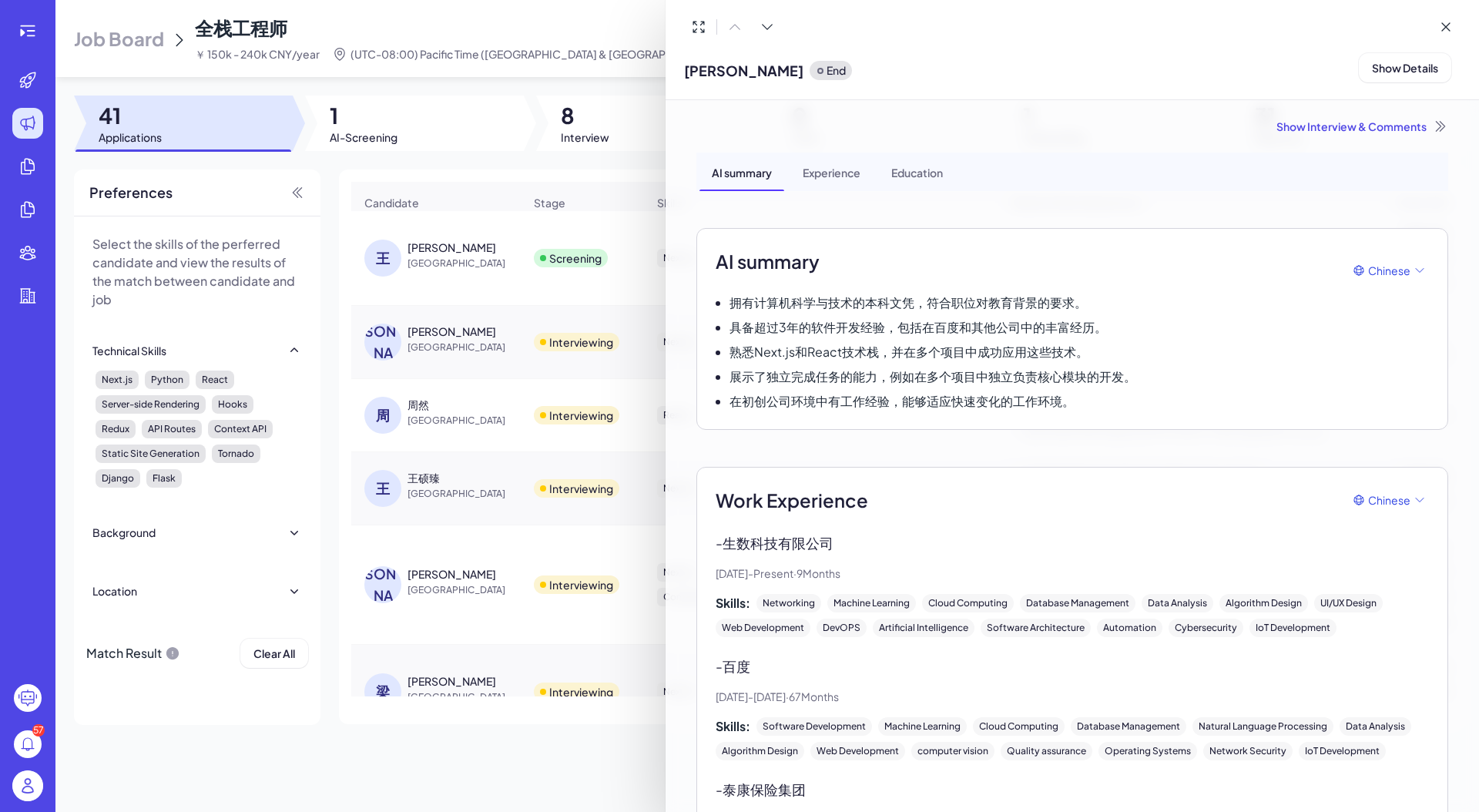
click at [487, 209] on div at bounding box center [739, 406] width 1479 height 812
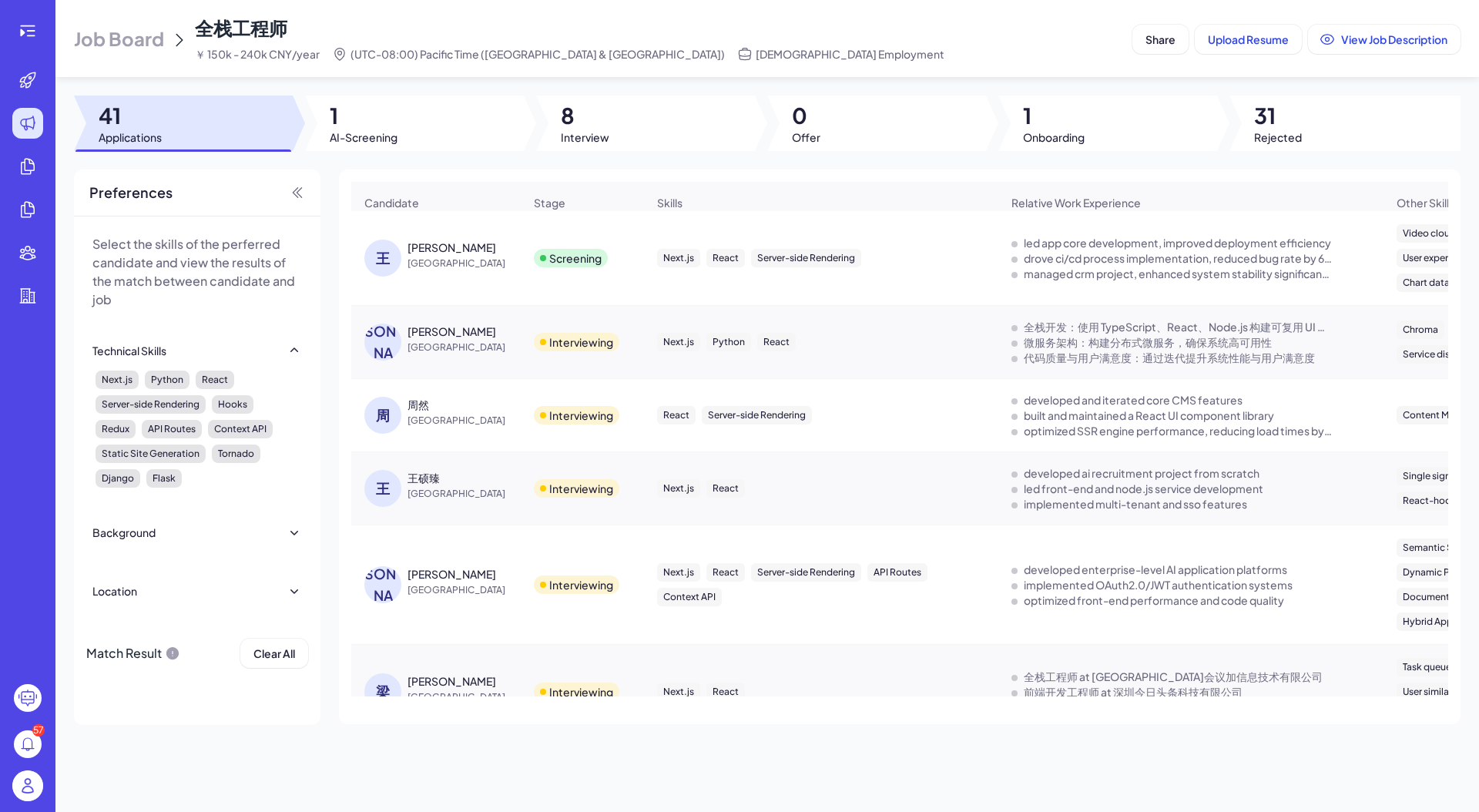
click at [444, 270] on span "[GEOGRAPHIC_DATA]" at bounding box center [465, 263] width 115 height 15
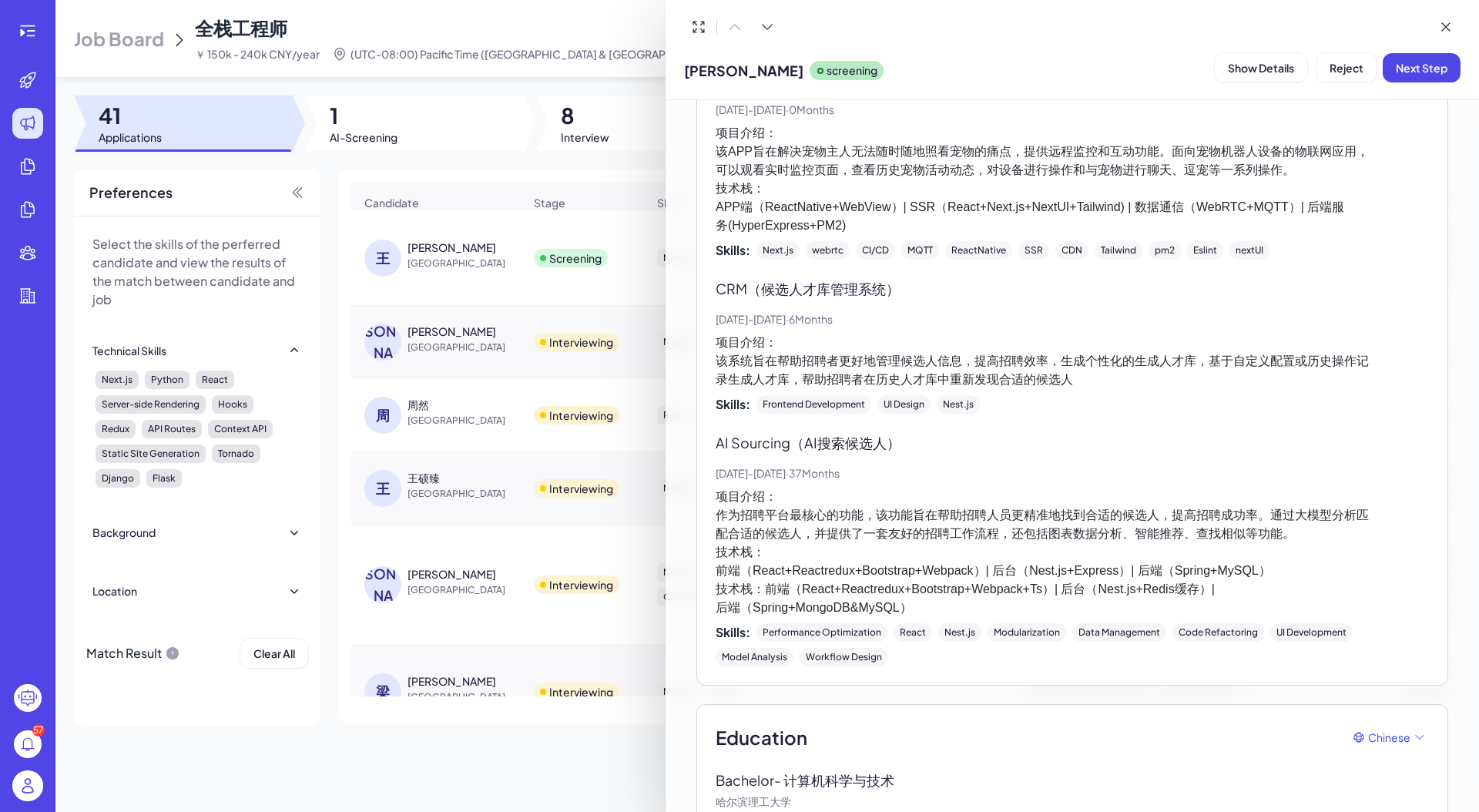
scroll to position [1466, 0]
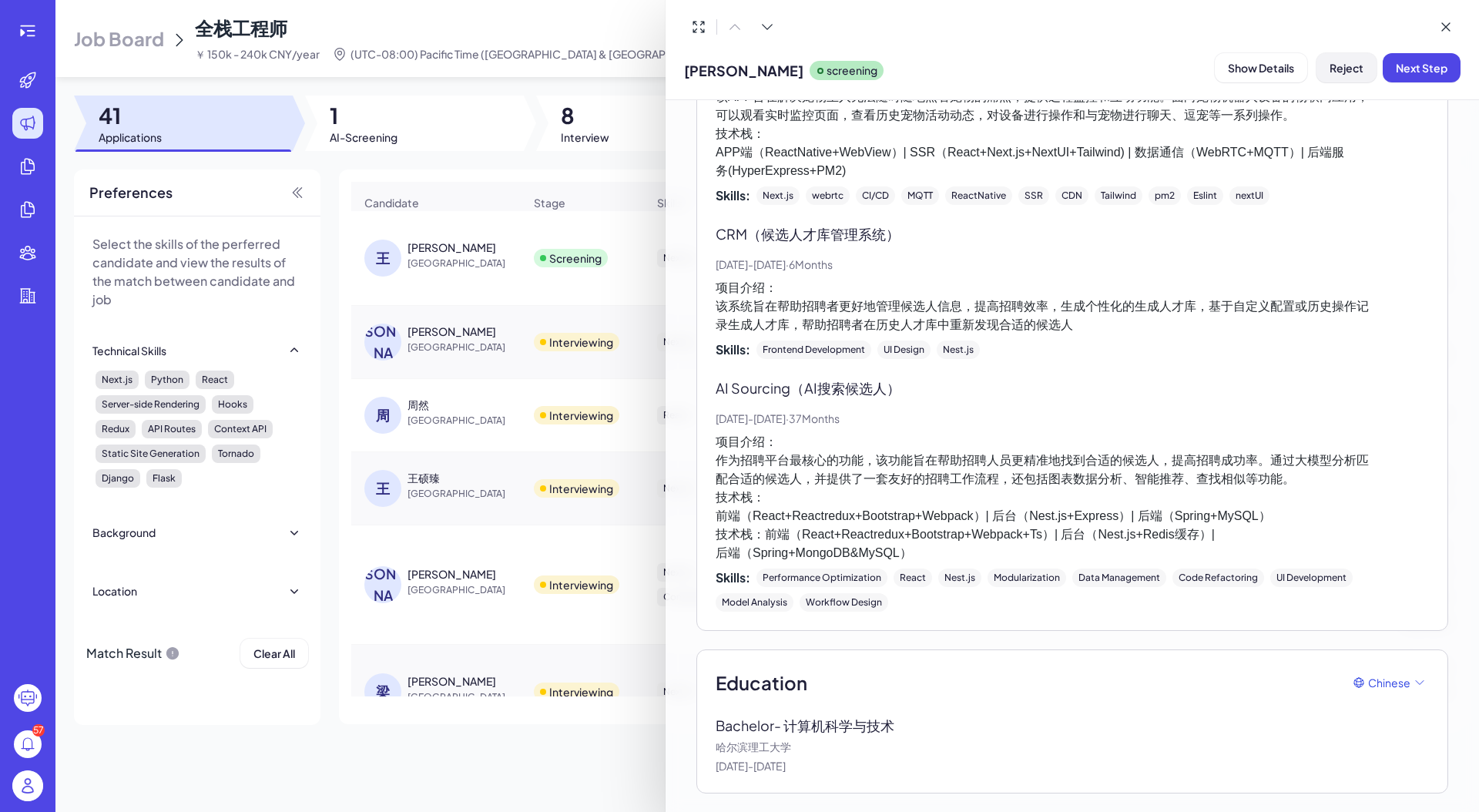
click at [1097, 67] on span "Reject" at bounding box center [1346, 68] width 34 height 14
click at [1097, 155] on button "Ok" at bounding box center [1431, 167] width 35 height 26
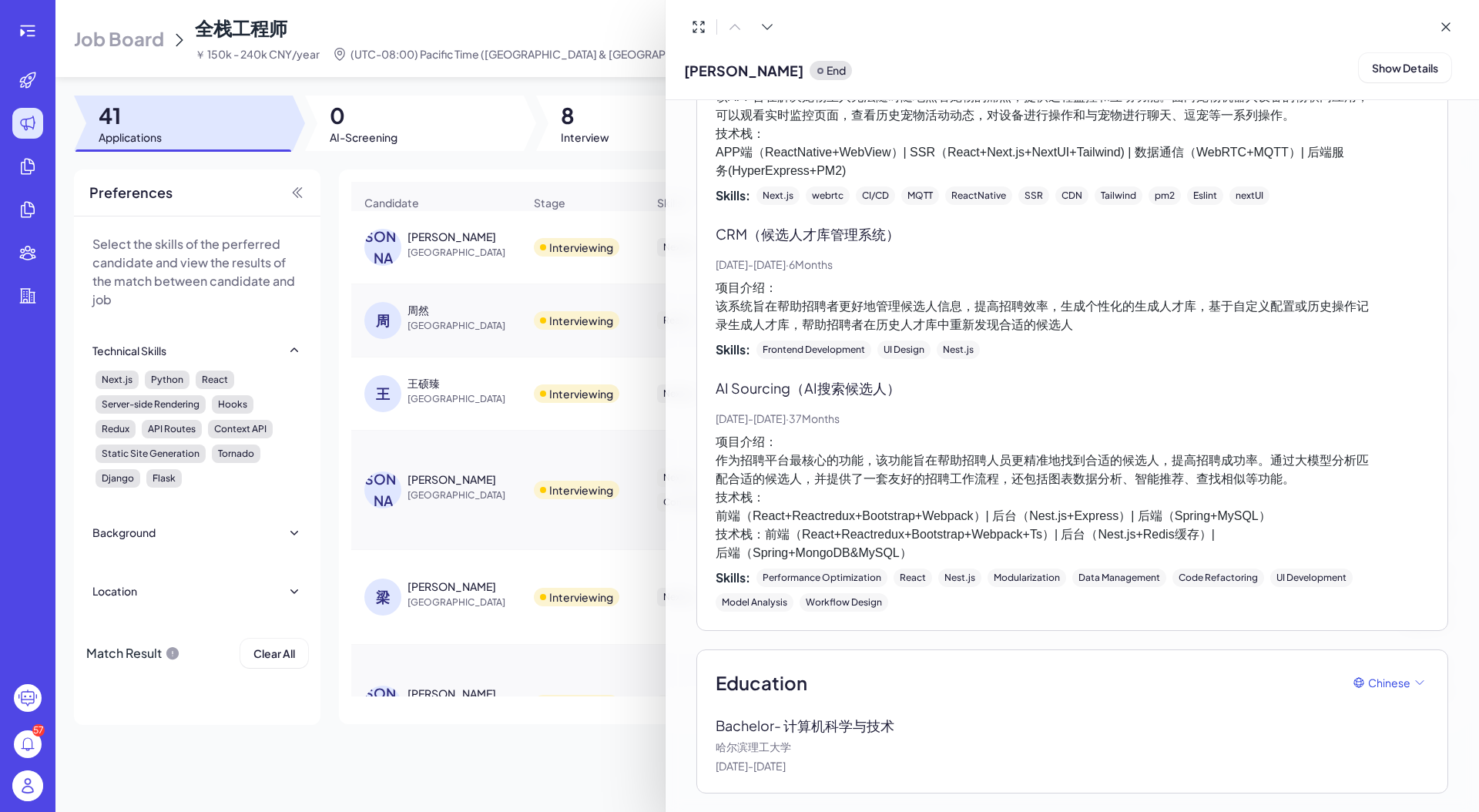
click at [563, 199] on div at bounding box center [739, 406] width 1479 height 812
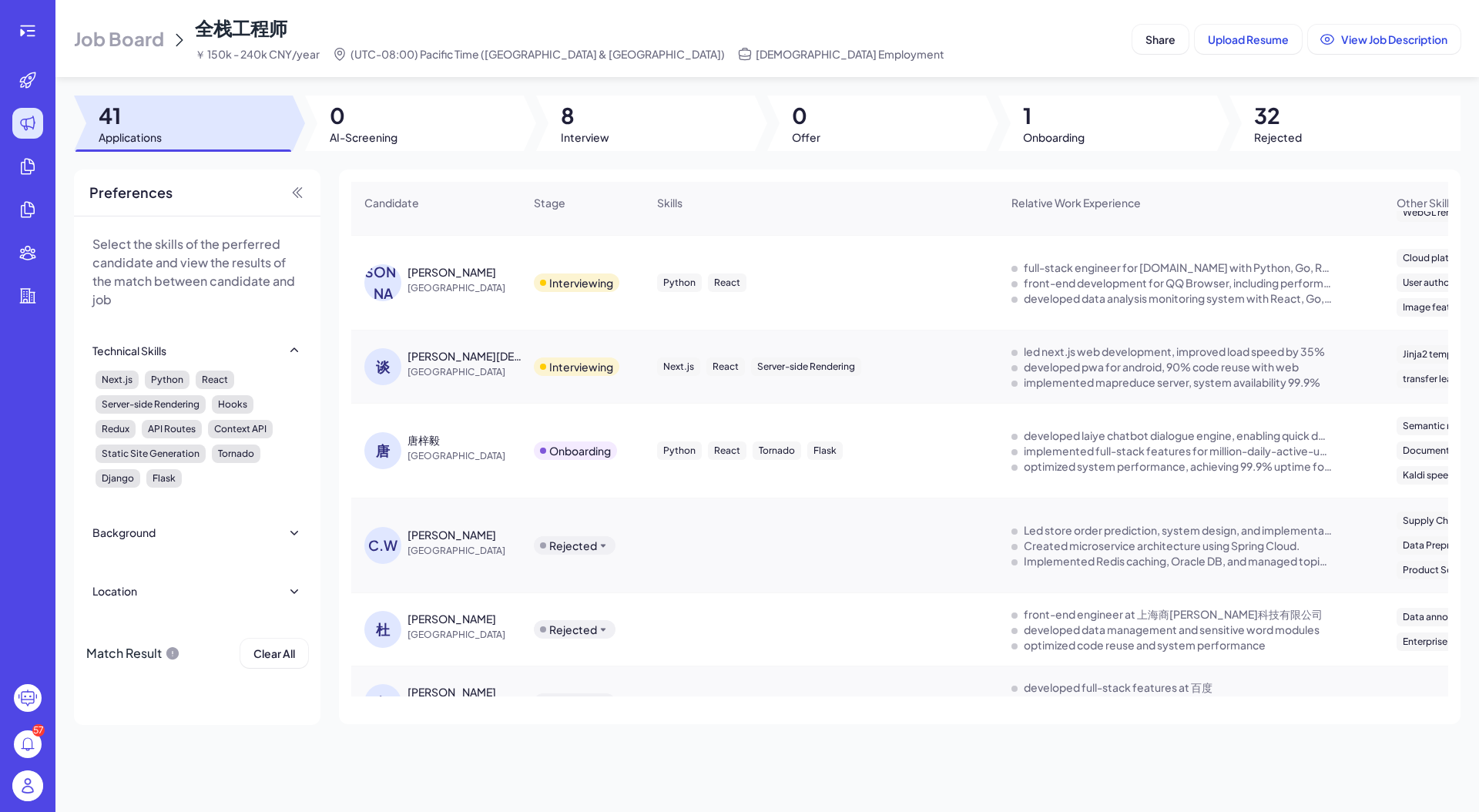
scroll to position [0, 0]
